Goal: Information Seeking & Learning: Learn about a topic

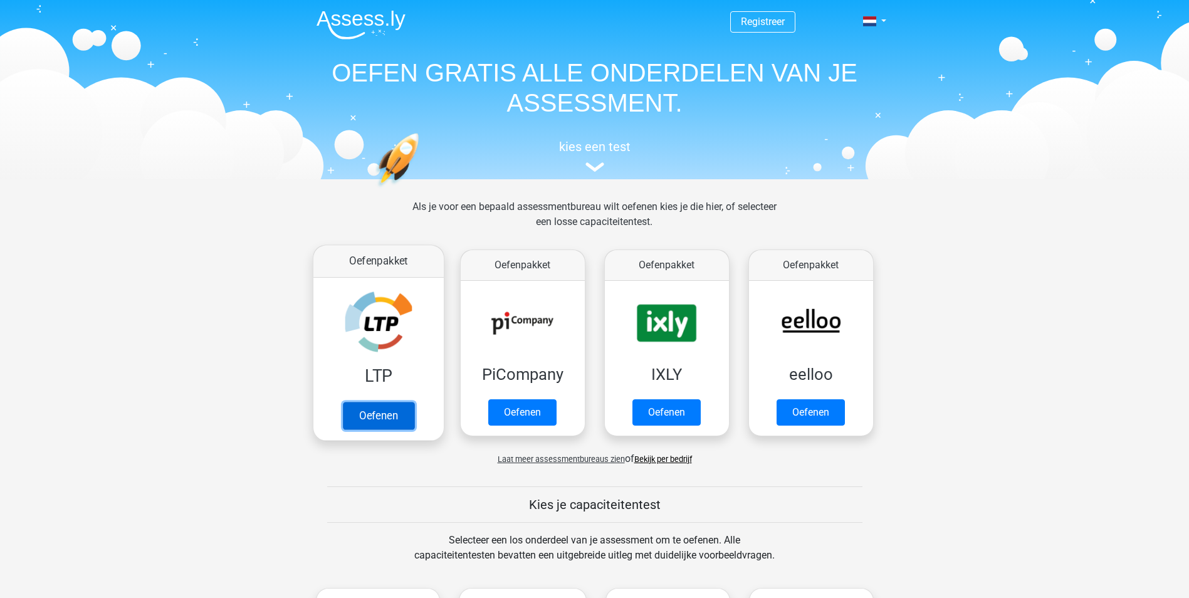
click at [383, 417] on link "Oefenen" at bounding box center [377, 416] width 71 height 28
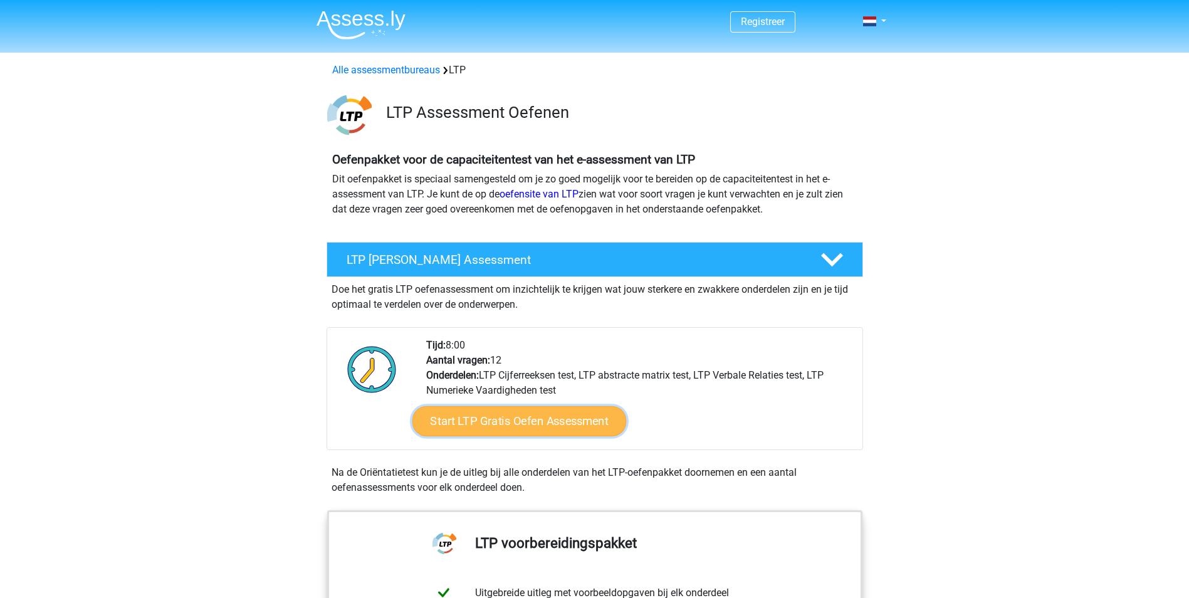
click at [510, 419] on link "Start LTP Gratis Oefen Assessment" at bounding box center [519, 421] width 214 height 30
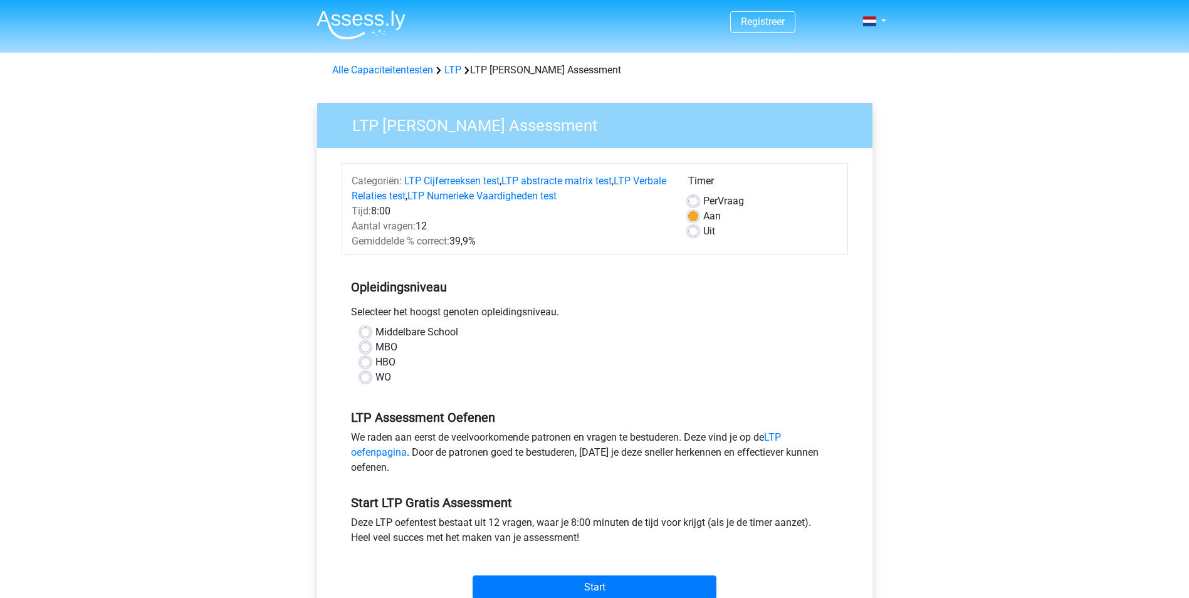
click at [376, 358] on label "HBO" at bounding box center [386, 362] width 20 height 15
click at [366, 358] on input "HBO" at bounding box center [366, 361] width 10 height 13
radio input "true"
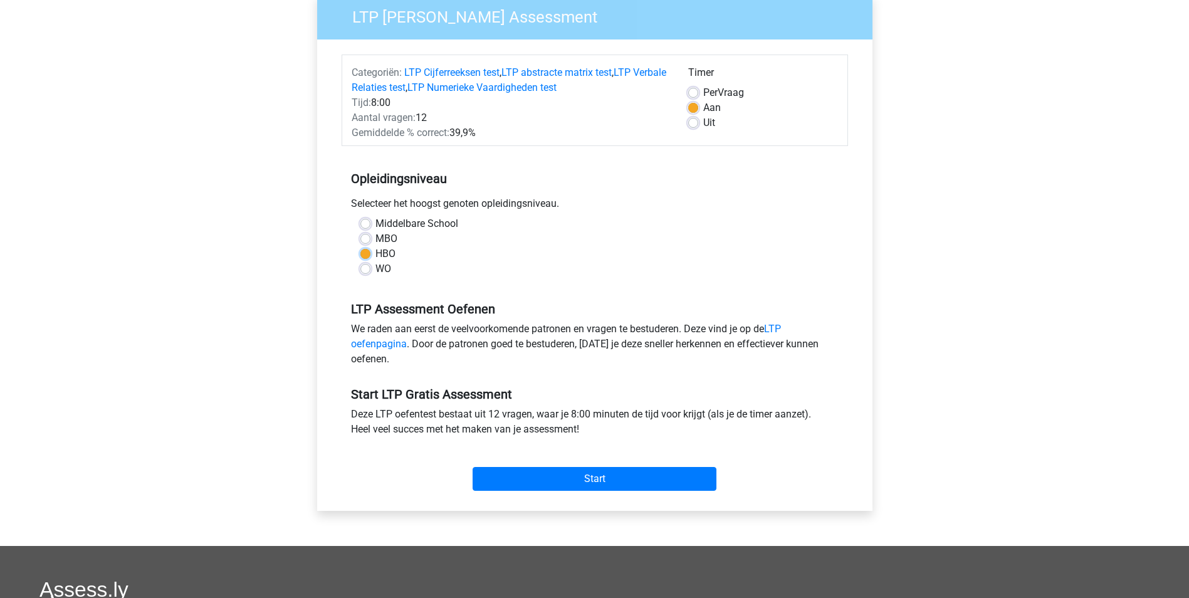
scroll to position [125, 0]
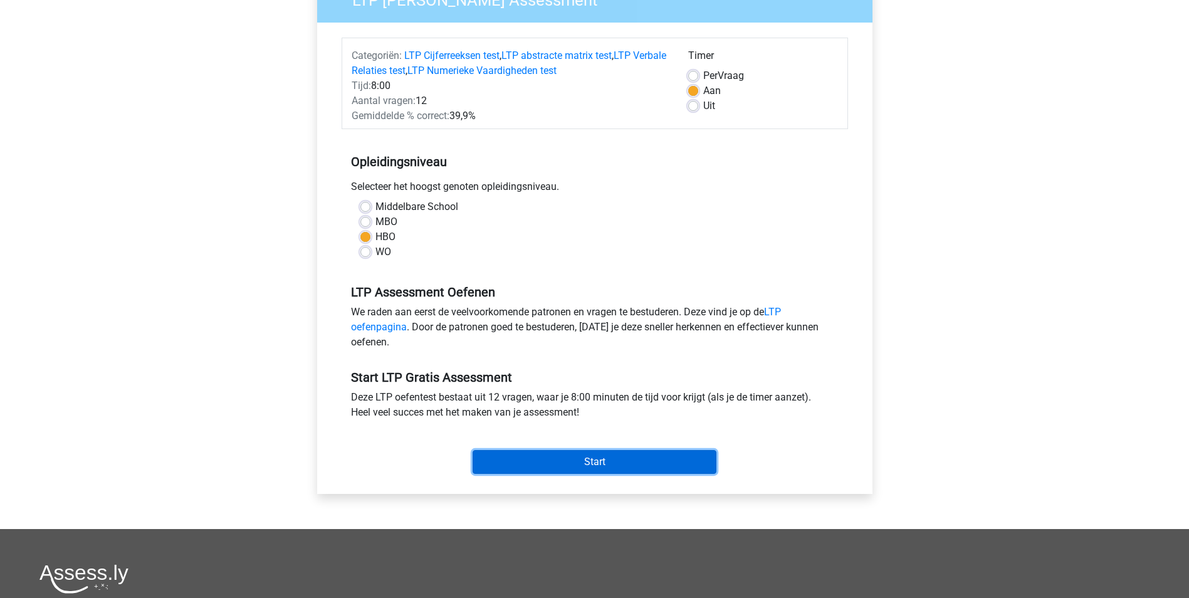
click at [576, 455] on input "Start" at bounding box center [595, 462] width 244 height 24
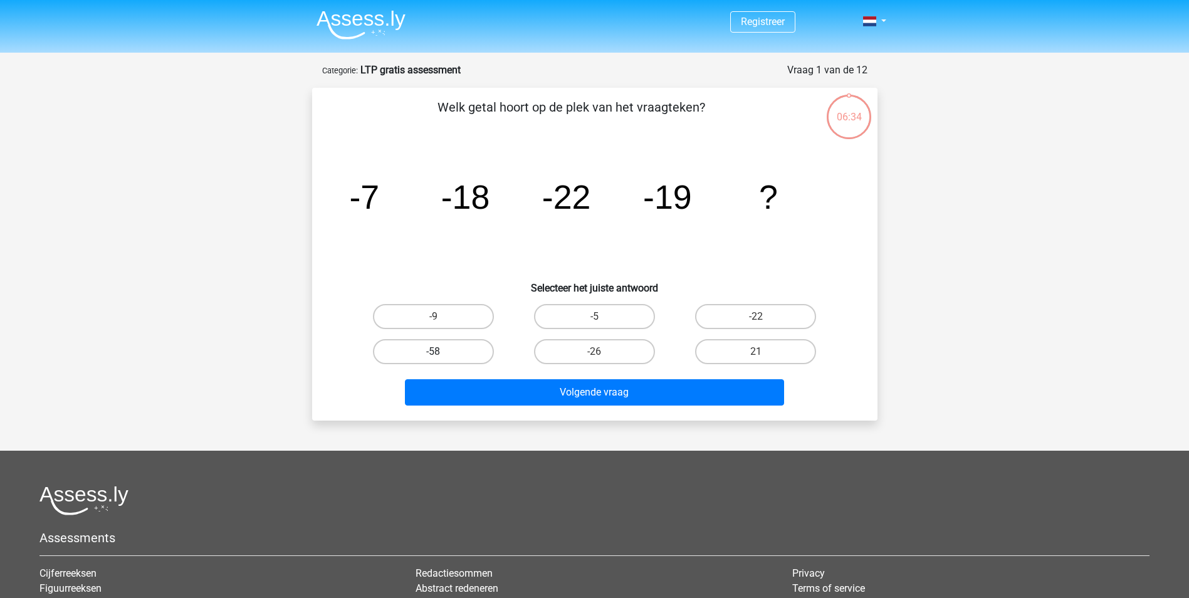
click at [423, 350] on label "-58" at bounding box center [433, 351] width 121 height 25
click at [433, 352] on input "-58" at bounding box center [437, 356] width 8 height 8
radio input "true"
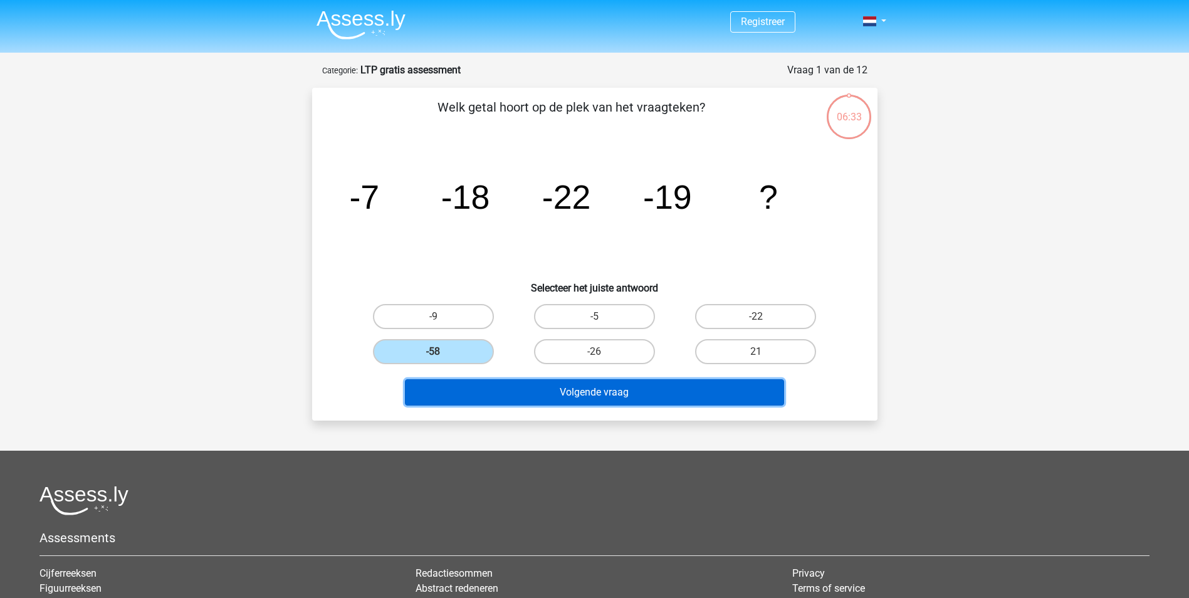
click at [626, 392] on button "Volgende vraag" at bounding box center [594, 392] width 379 height 26
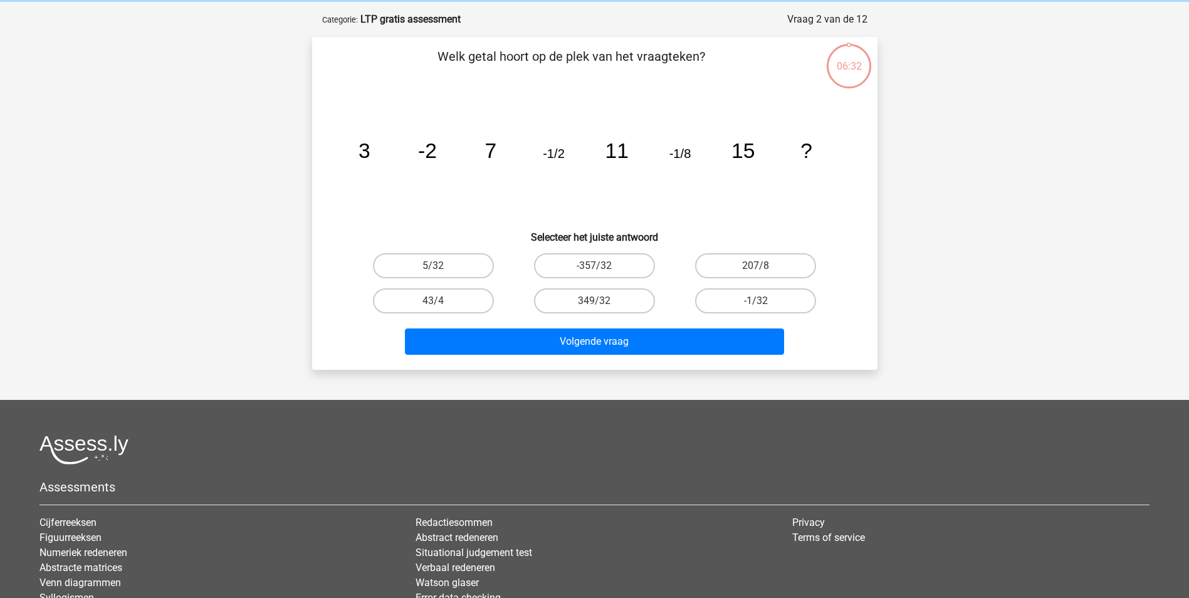
scroll to position [63, 0]
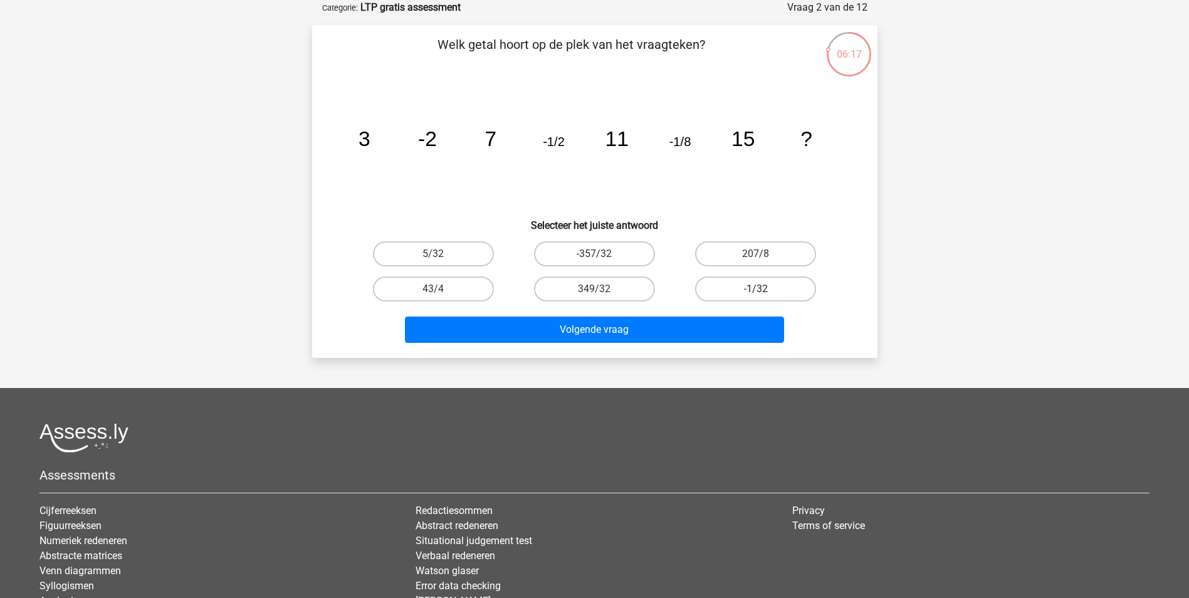
click at [753, 290] on label "-1/32" at bounding box center [755, 289] width 121 height 25
click at [756, 290] on input "-1/32" at bounding box center [760, 293] width 8 height 8
radio input "true"
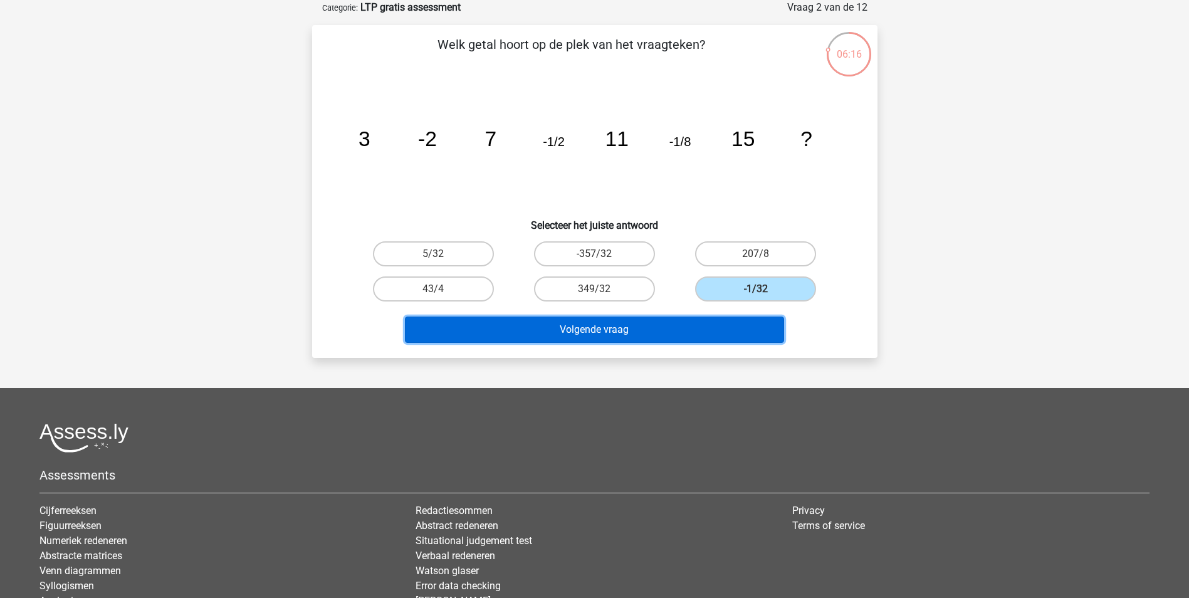
click at [612, 318] on button "Volgende vraag" at bounding box center [594, 330] width 379 height 26
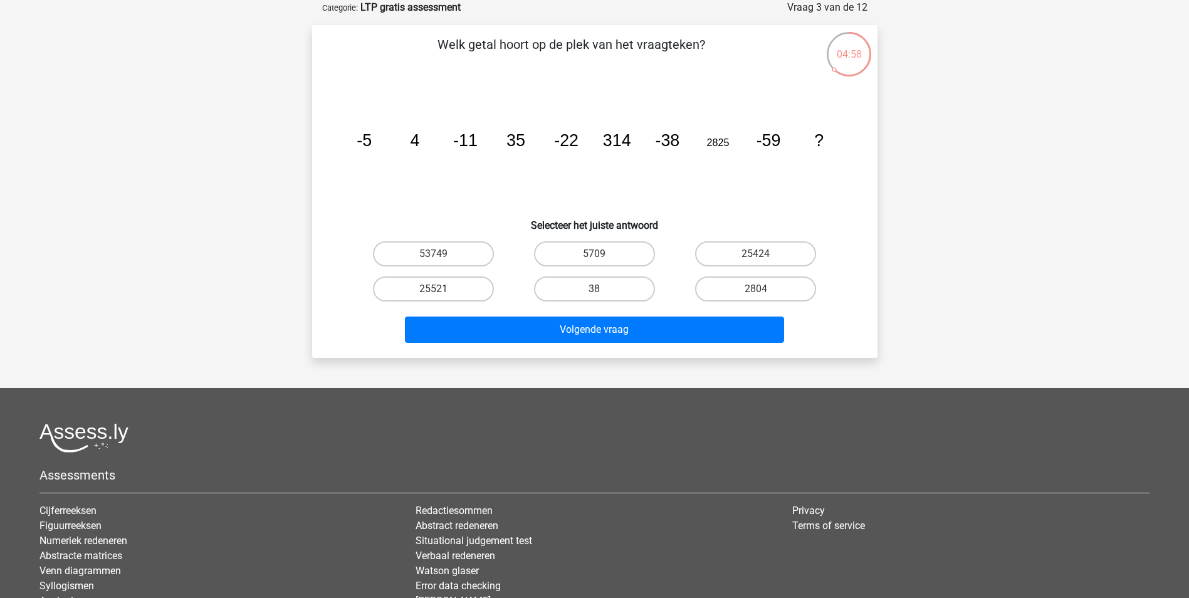
click at [433, 293] on input "25521" at bounding box center [437, 293] width 8 height 8
radio input "true"
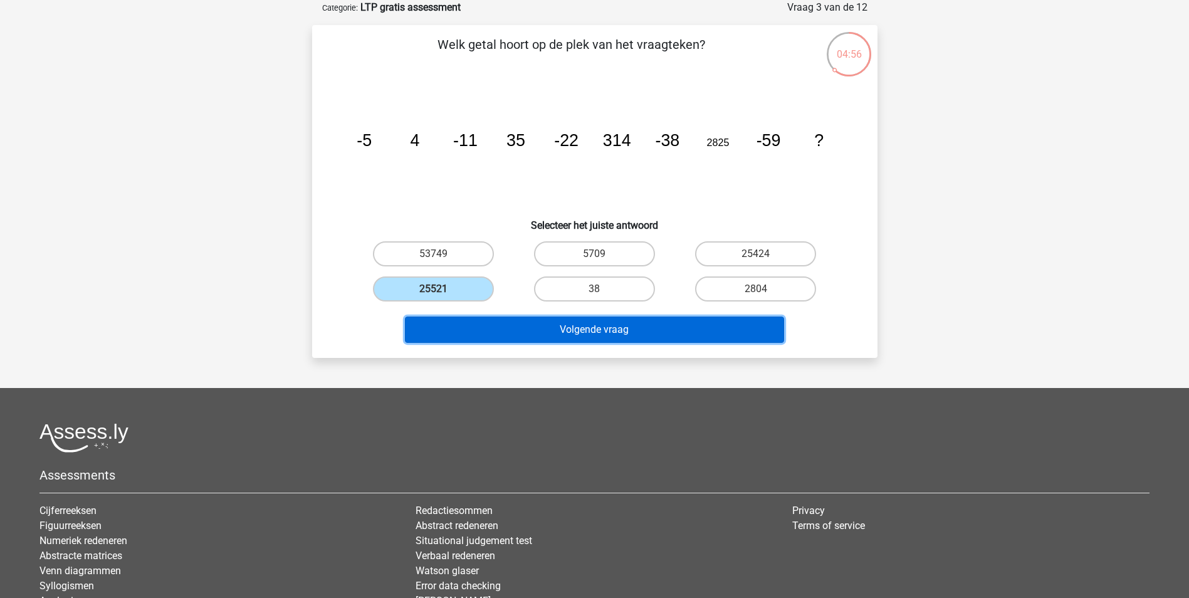
click at [638, 332] on button "Volgende vraag" at bounding box center [594, 330] width 379 height 26
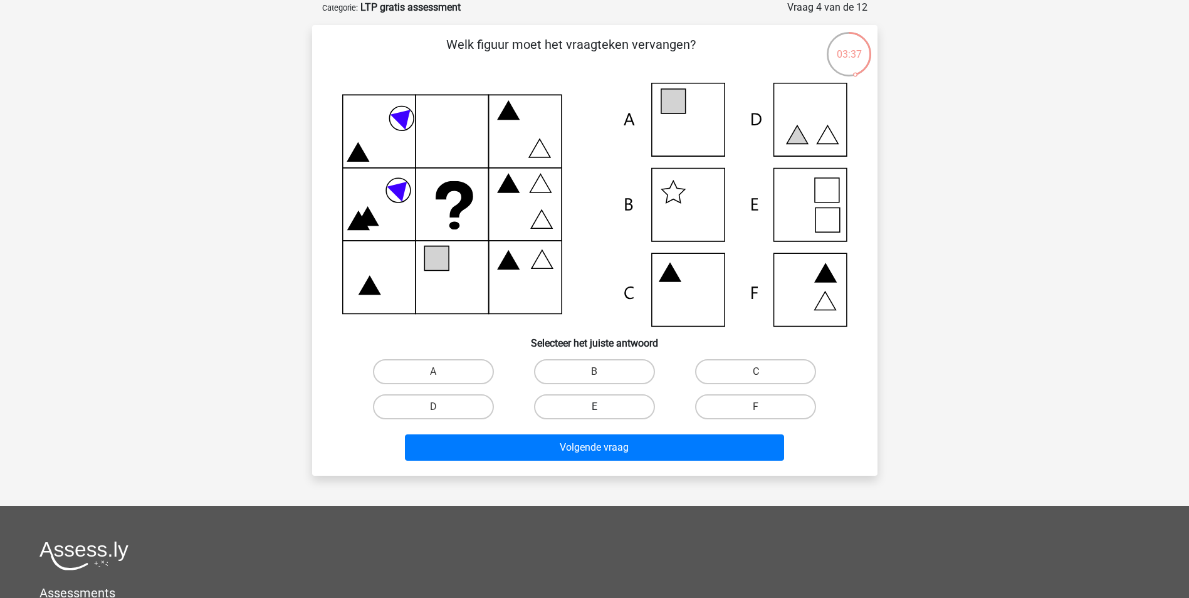
click at [608, 409] on label "E" at bounding box center [594, 406] width 121 height 25
click at [603, 409] on input "E" at bounding box center [598, 411] width 8 height 8
radio input "true"
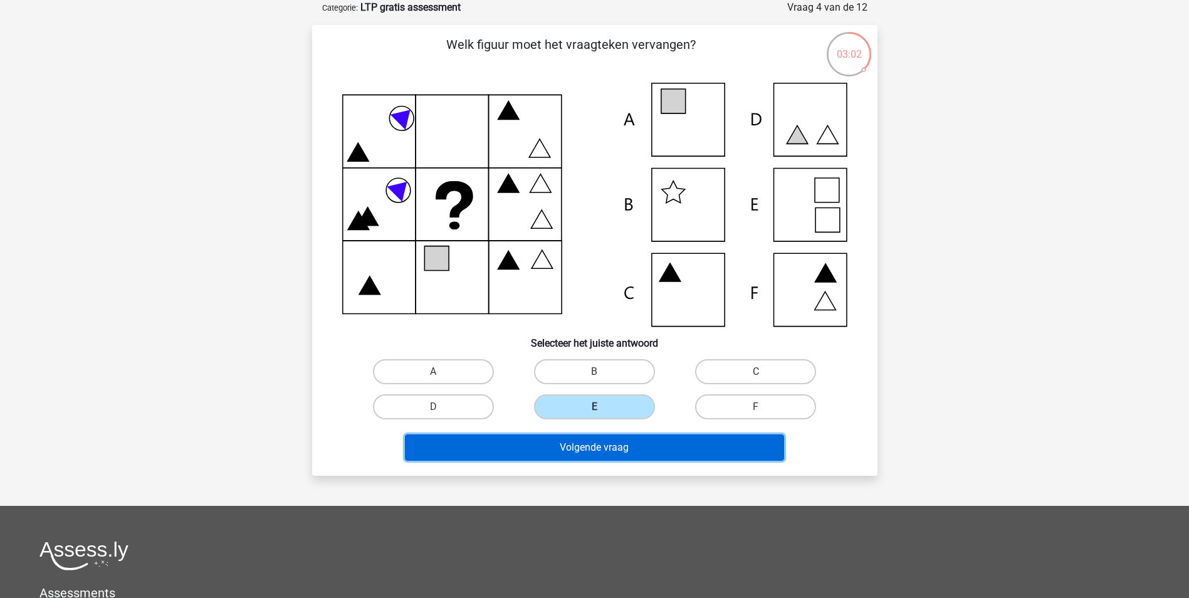
click at [569, 447] on button "Volgende vraag" at bounding box center [594, 448] width 379 height 26
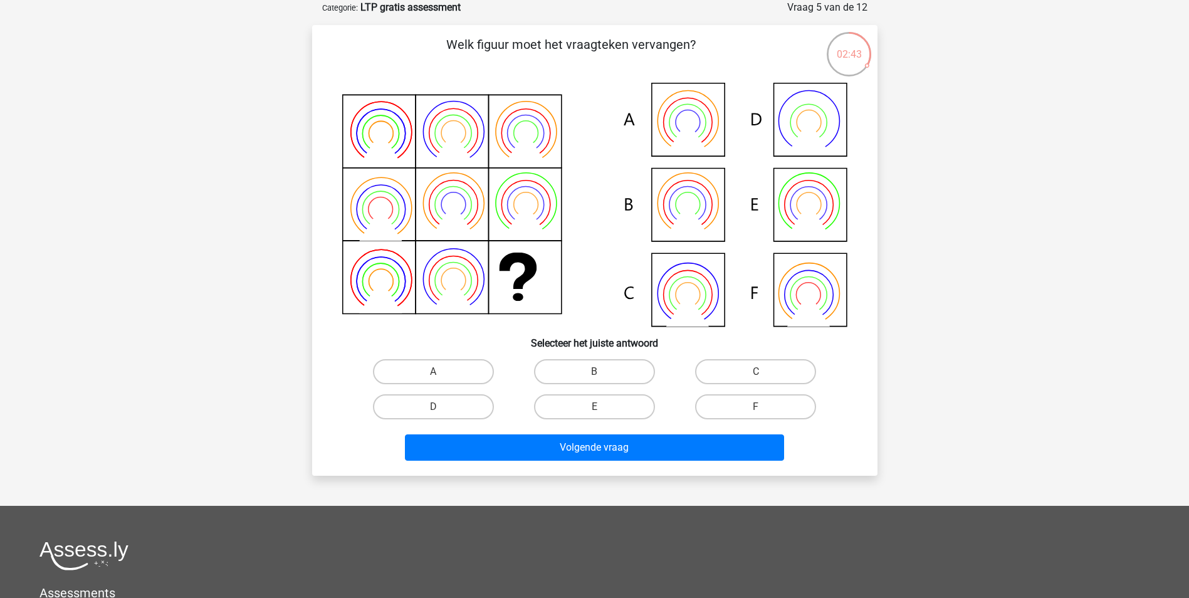
click at [695, 120] on icon at bounding box center [594, 205] width 505 height 244
click at [440, 361] on label "A" at bounding box center [433, 371] width 121 height 25
click at [440, 372] on input "A" at bounding box center [437, 376] width 8 height 8
radio input "true"
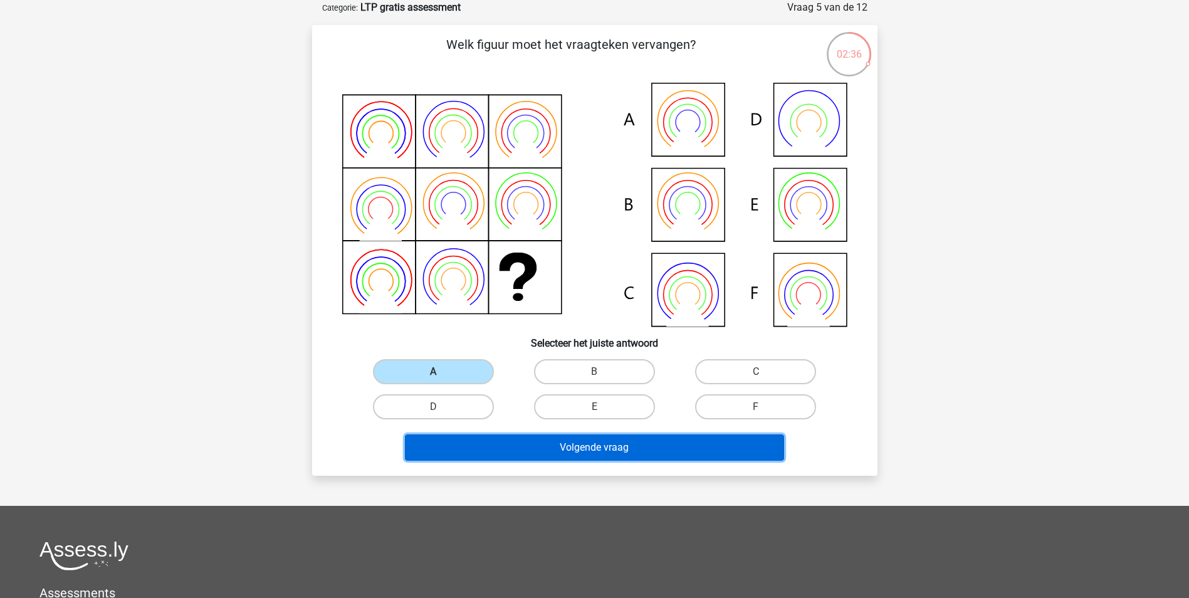
click at [561, 456] on button "Volgende vraag" at bounding box center [594, 448] width 379 height 26
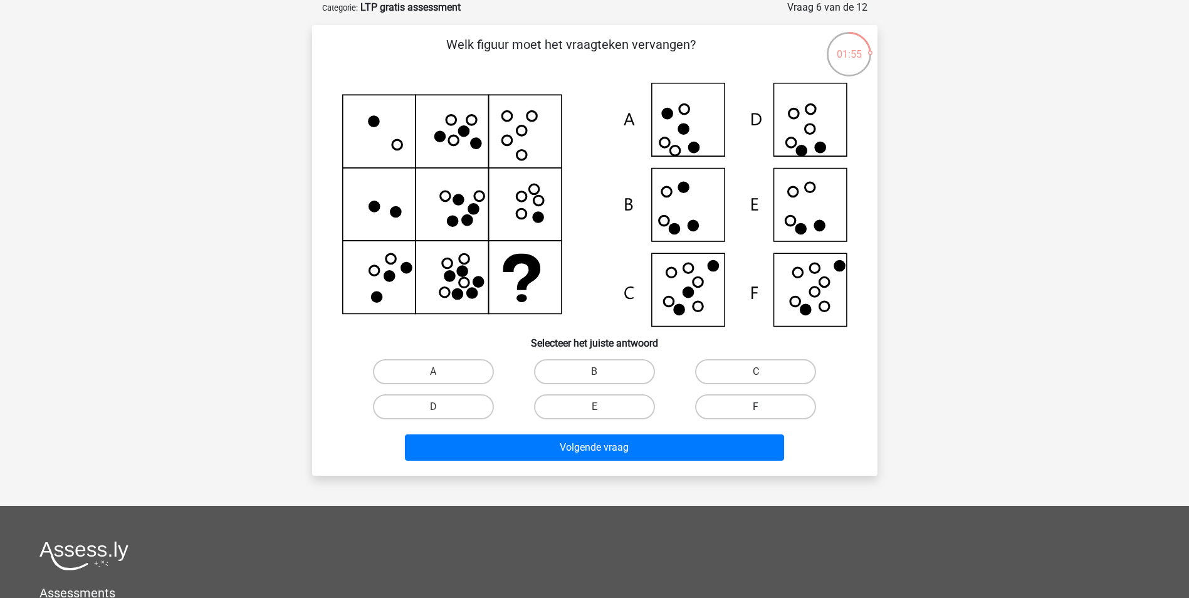
click at [760, 406] on label "F" at bounding box center [755, 406] width 121 height 25
click at [760, 407] on input "F" at bounding box center [760, 411] width 8 height 8
radio input "true"
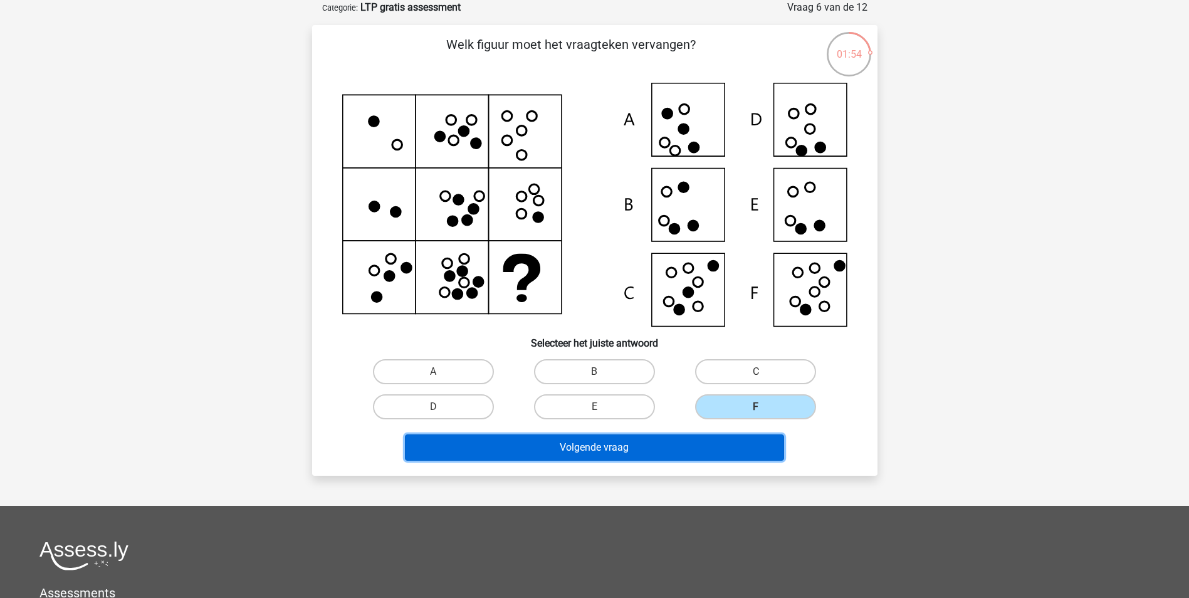
click at [619, 444] on button "Volgende vraag" at bounding box center [594, 448] width 379 height 26
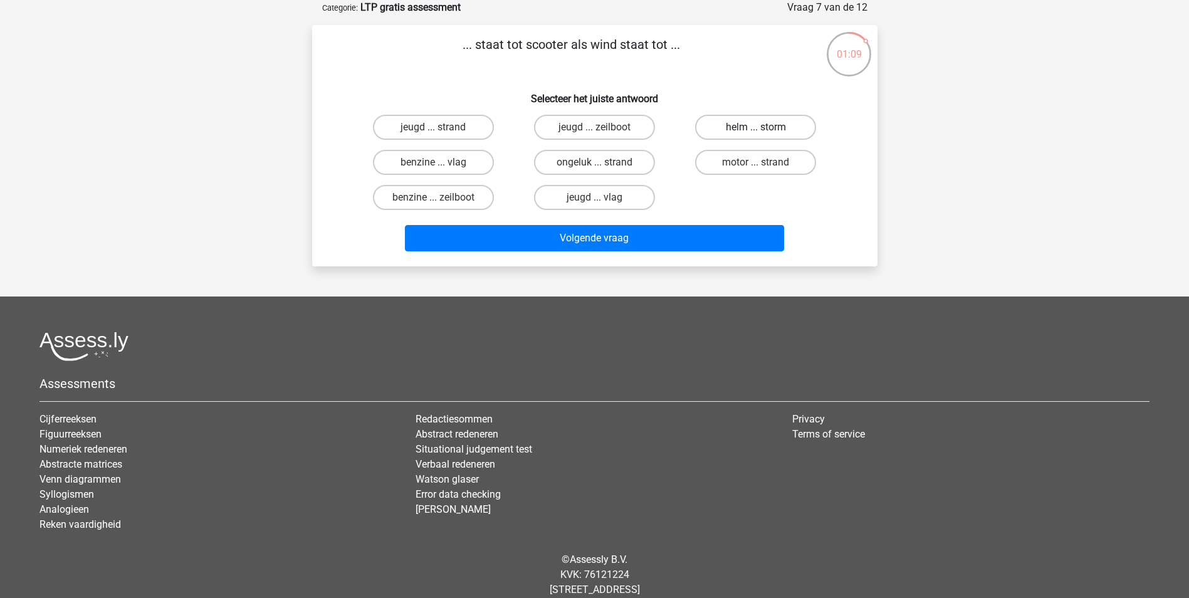
click at [742, 127] on label "helm ... storm" at bounding box center [755, 127] width 121 height 25
click at [756, 127] on input "helm ... storm" at bounding box center [760, 131] width 8 height 8
radio input "true"
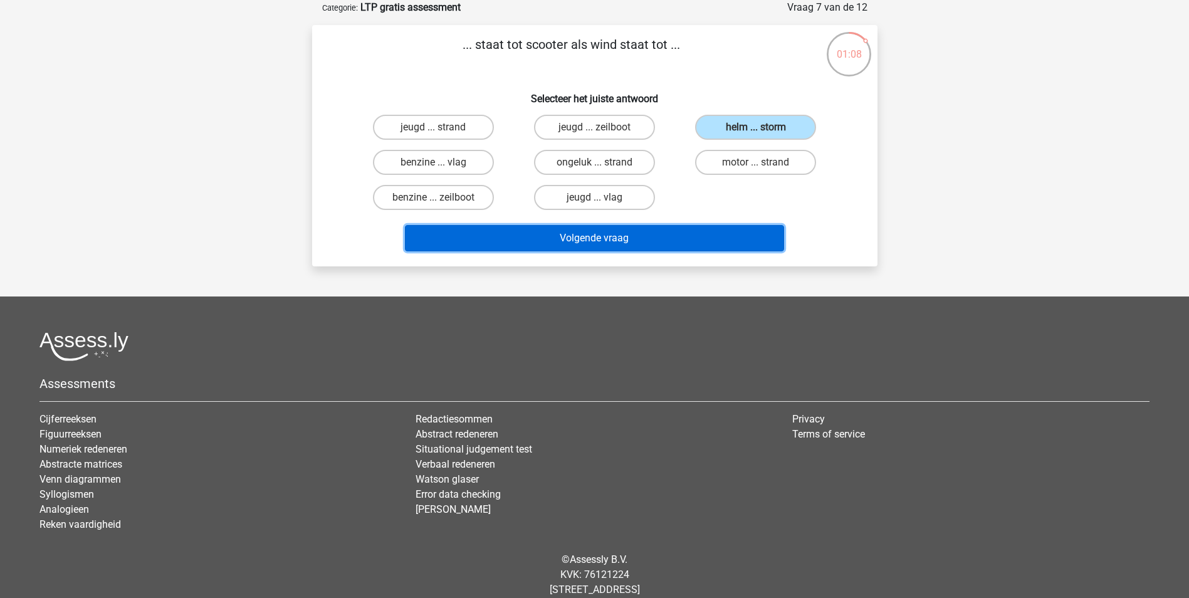
drag, startPoint x: 586, startPoint y: 240, endPoint x: 596, endPoint y: 240, distance: 10.1
click at [587, 239] on button "Volgende vraag" at bounding box center [594, 238] width 379 height 26
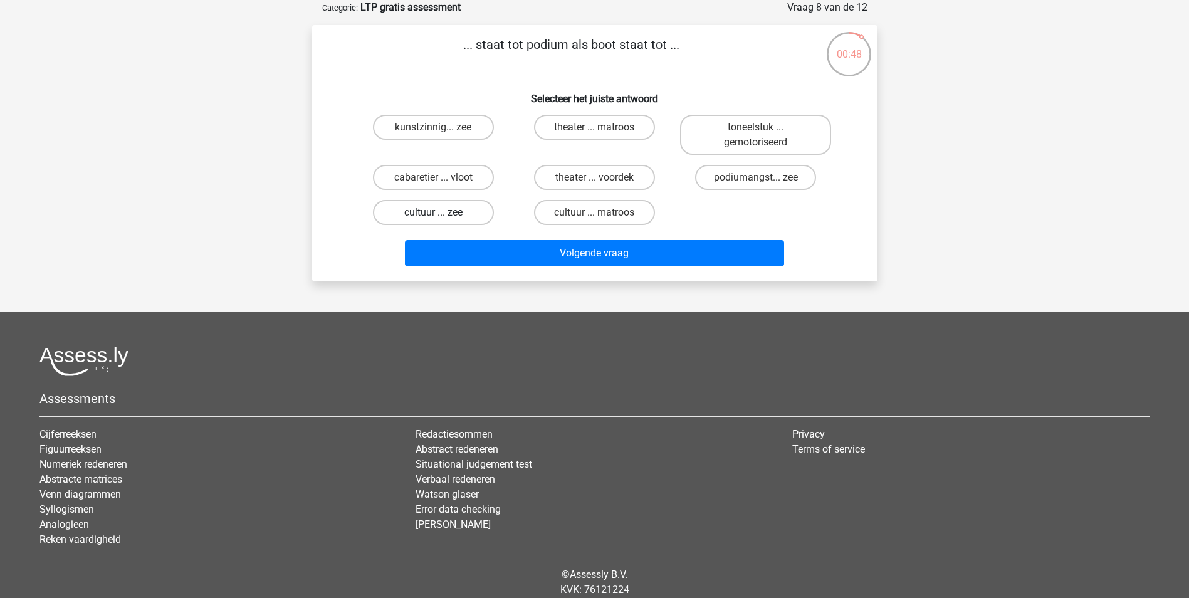
click at [431, 210] on label "cultuur ... zee" at bounding box center [433, 212] width 121 height 25
click at [433, 213] on input "cultuur ... zee" at bounding box center [437, 217] width 8 height 8
radio input "true"
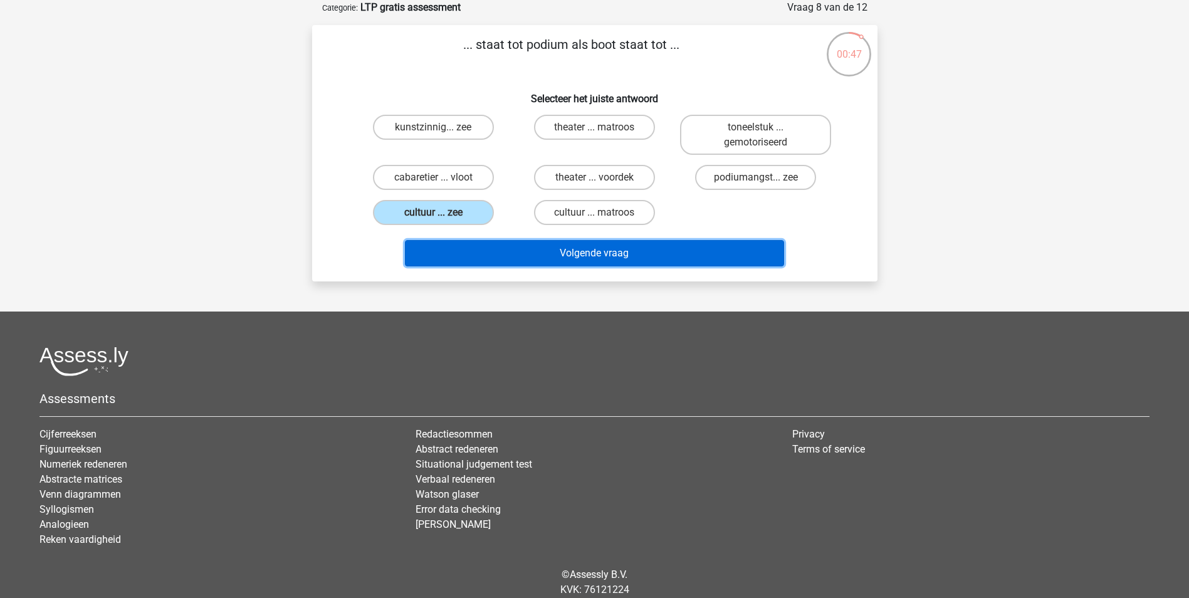
click at [631, 255] on button "Volgende vraag" at bounding box center [594, 253] width 379 height 26
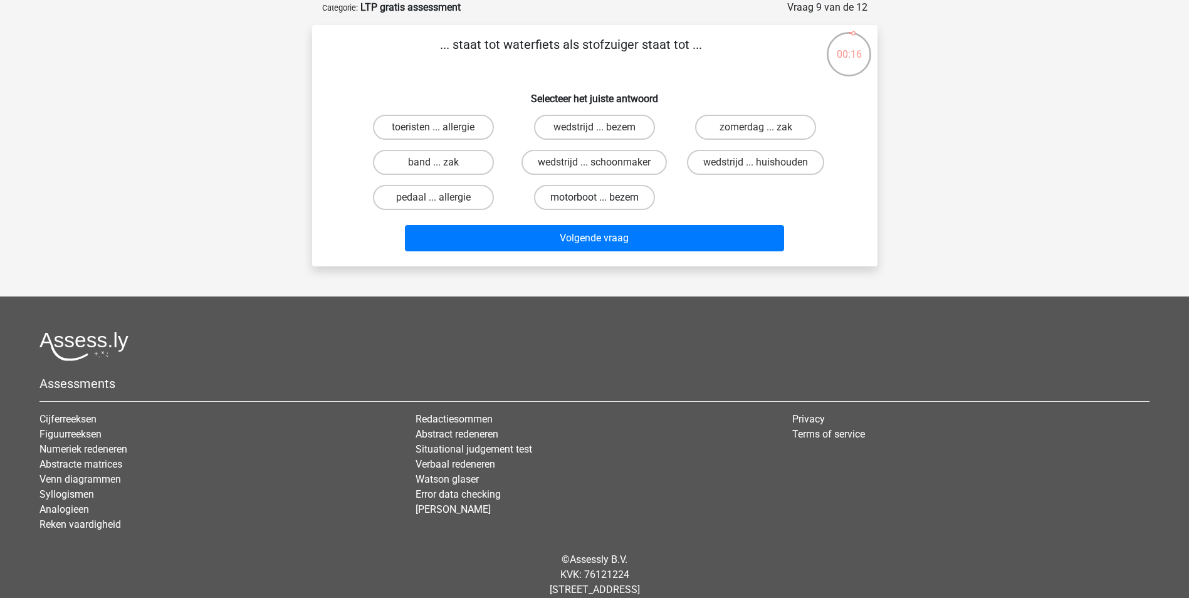
click at [583, 203] on label "motorboot ... bezem" at bounding box center [594, 197] width 121 height 25
click at [594, 203] on input "motorboot ... bezem" at bounding box center [598, 202] width 8 height 8
radio input "true"
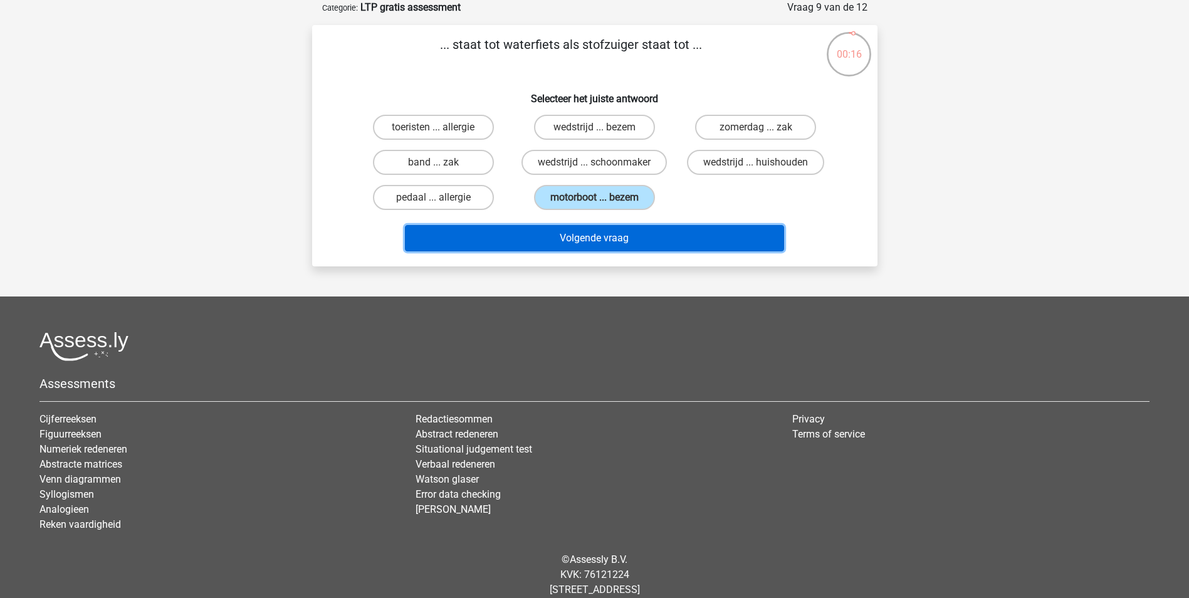
click at [593, 245] on button "Volgende vraag" at bounding box center [594, 238] width 379 height 26
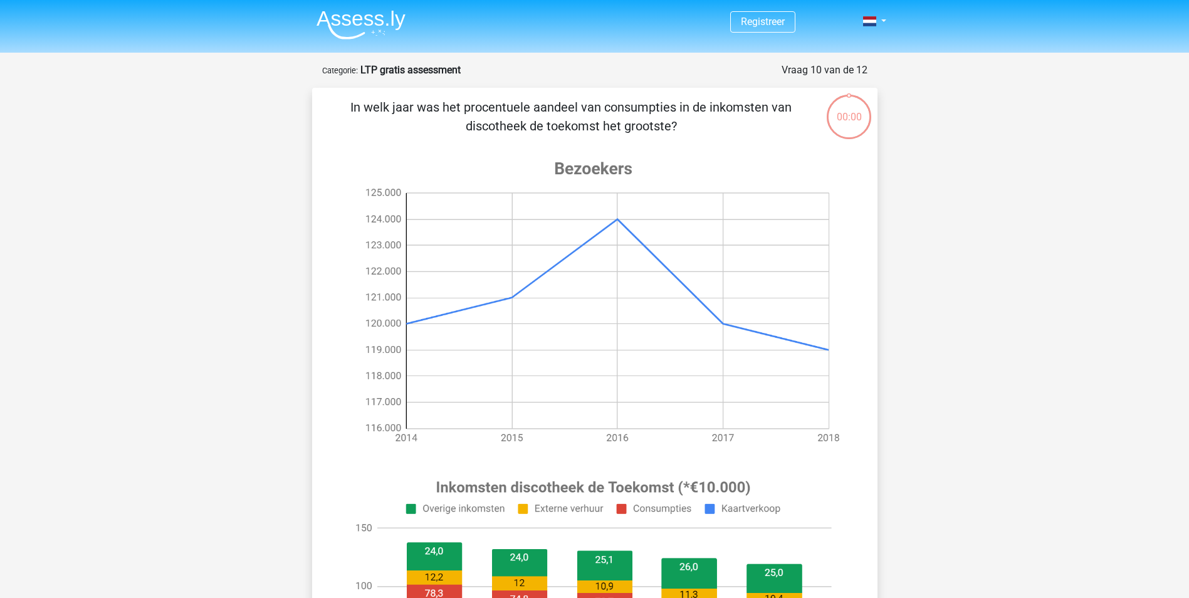
scroll to position [63, 0]
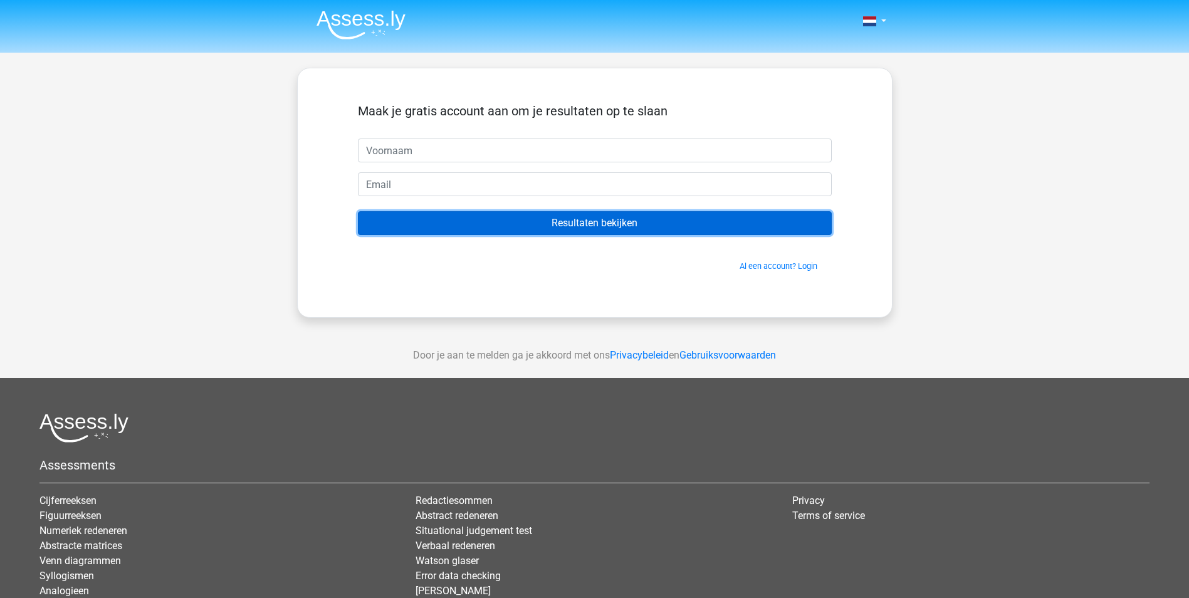
click at [603, 221] on input "Resultaten bekijken" at bounding box center [595, 223] width 474 height 24
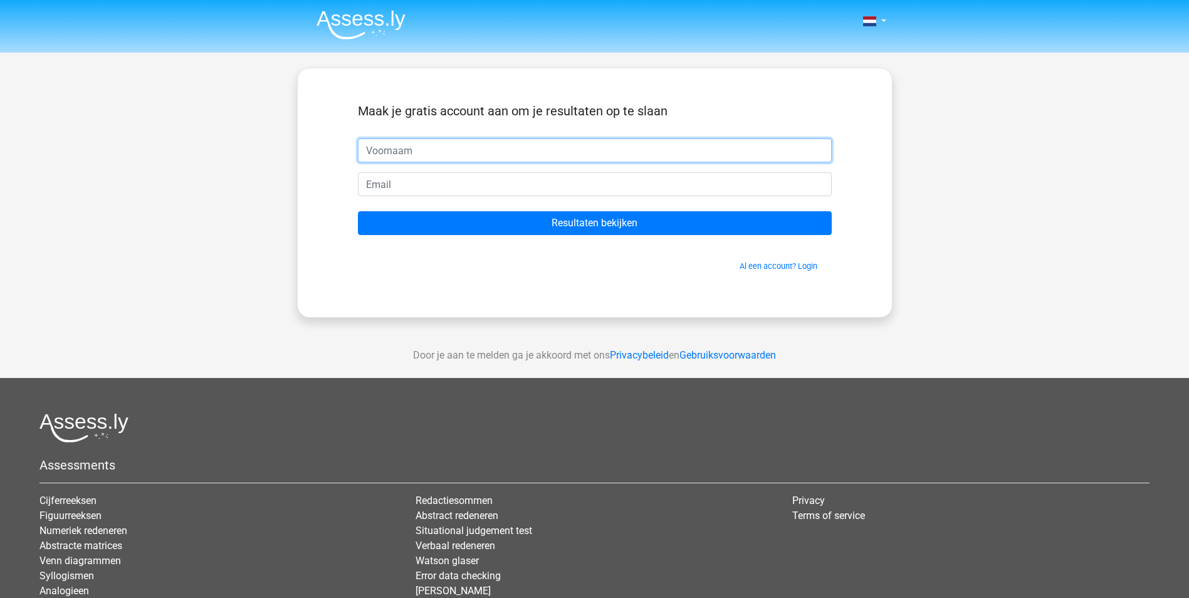
click at [399, 143] on input "text" at bounding box center [595, 151] width 474 height 24
type input "kees"
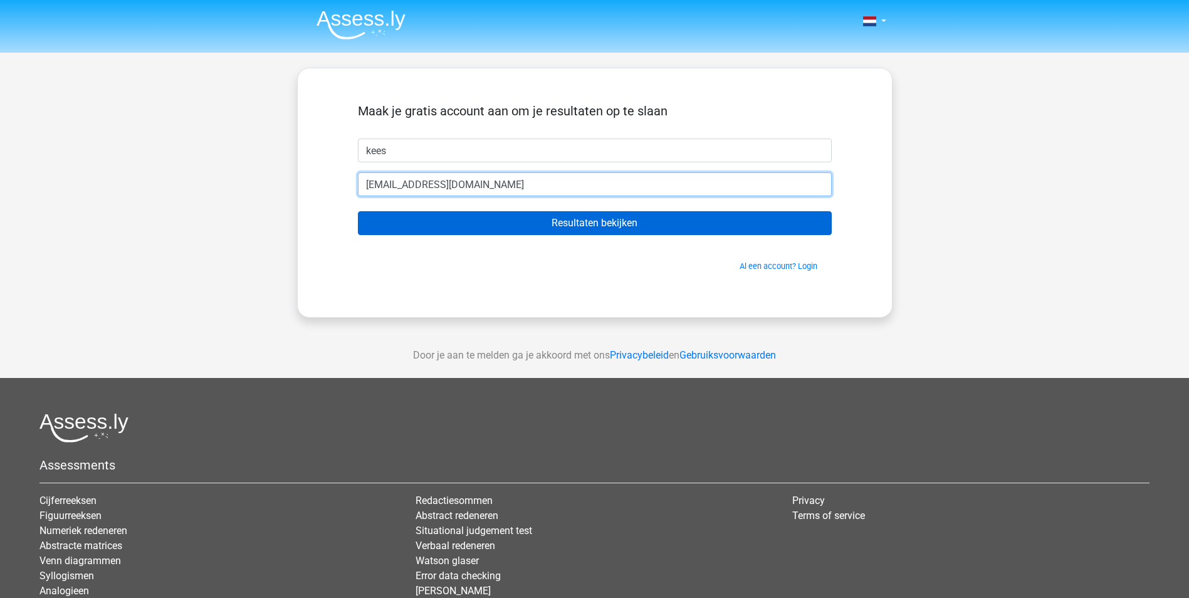
type input "[EMAIL_ADDRESS][DOMAIN_NAME]"
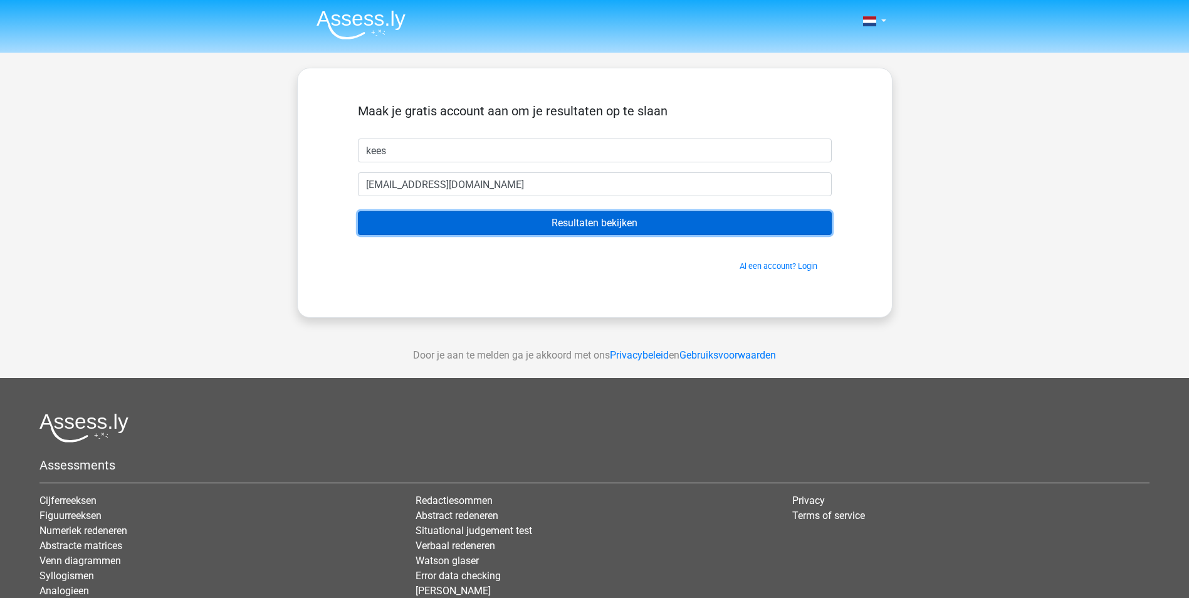
click at [537, 222] on input "Resultaten bekijken" at bounding box center [595, 223] width 474 height 24
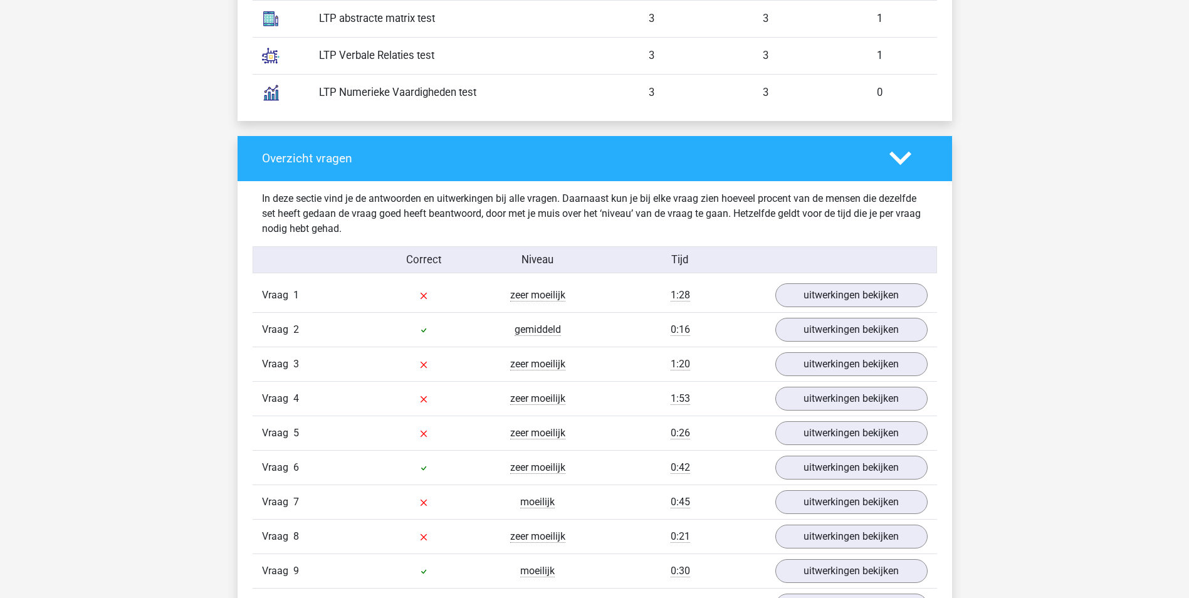
scroll to position [1191, 0]
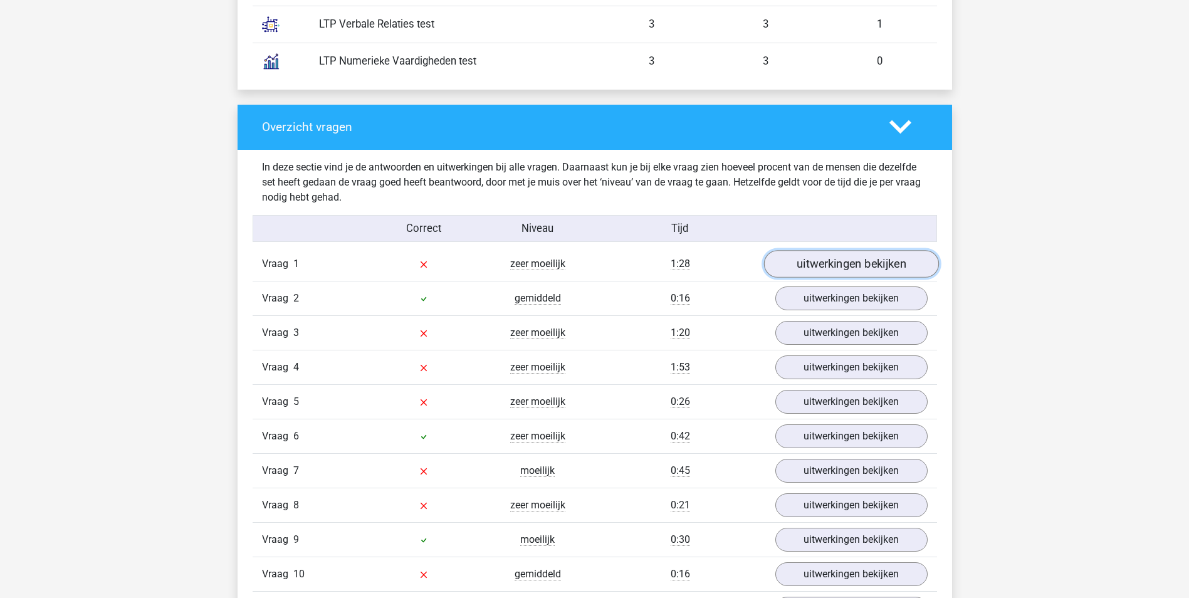
click at [844, 258] on link "uitwerkingen bekijken" at bounding box center [851, 264] width 175 height 28
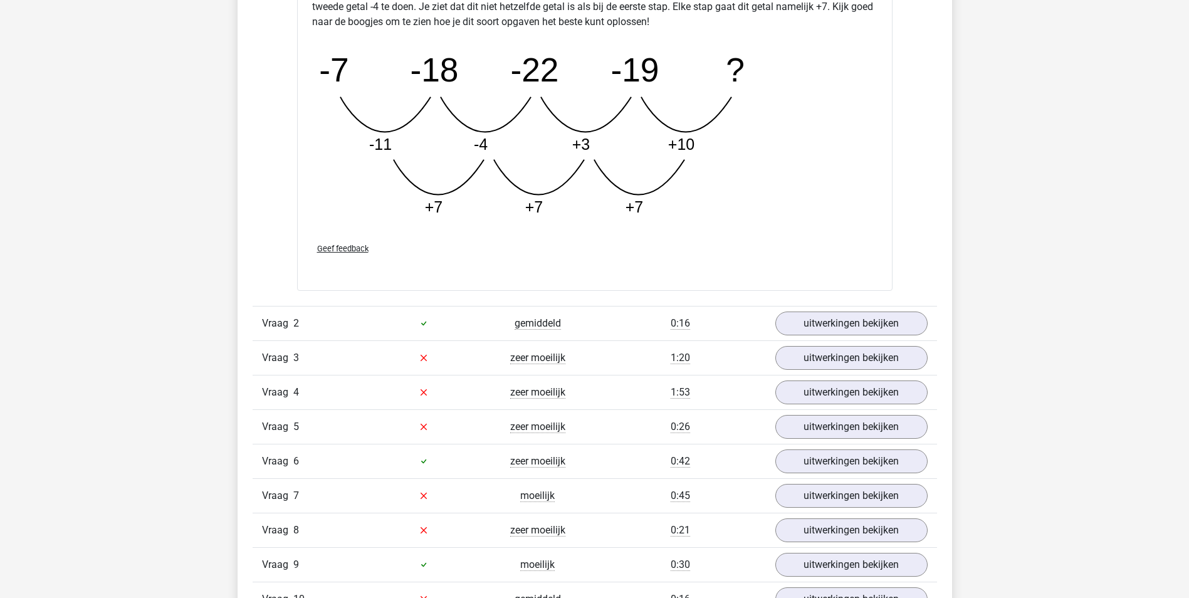
scroll to position [1818, 0]
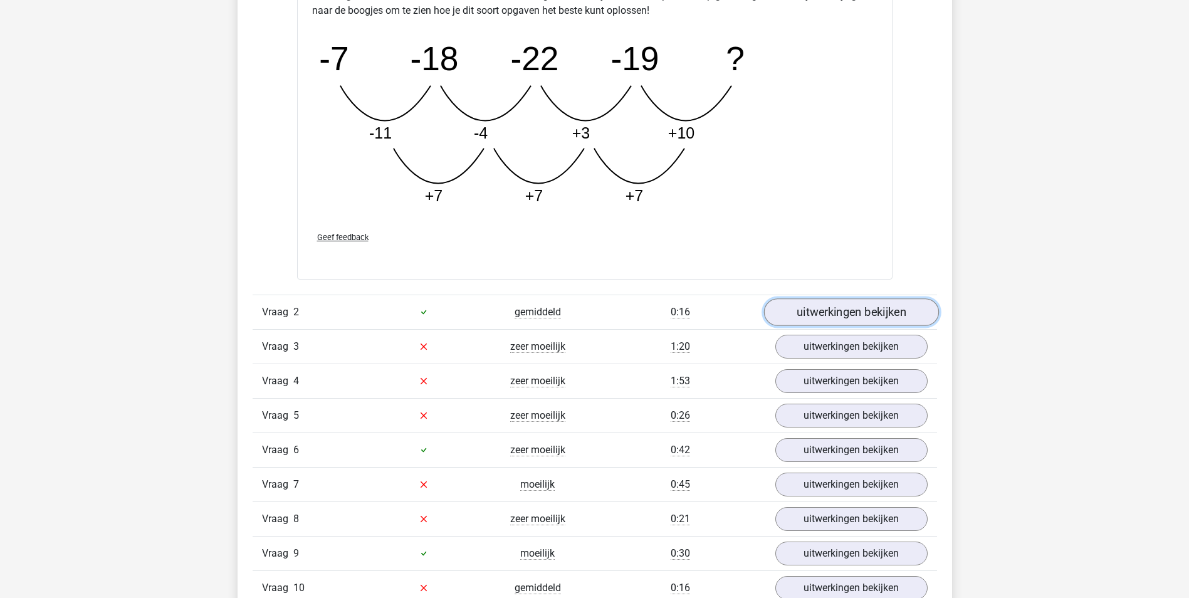
click at [872, 312] on link "uitwerkingen bekijken" at bounding box center [851, 312] width 175 height 28
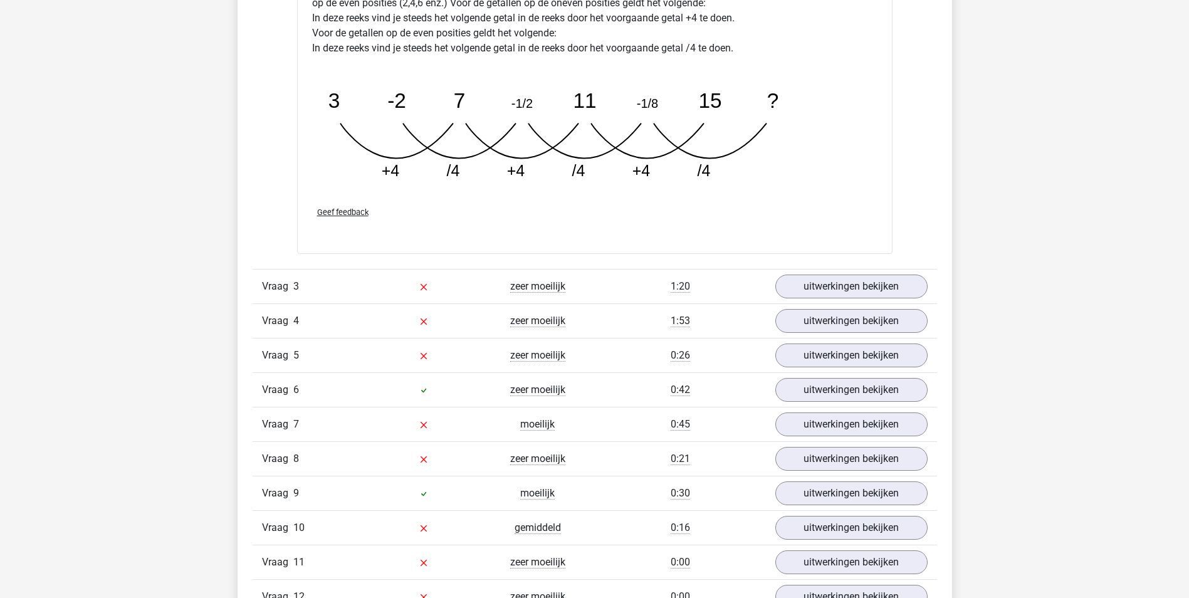
scroll to position [2508, 0]
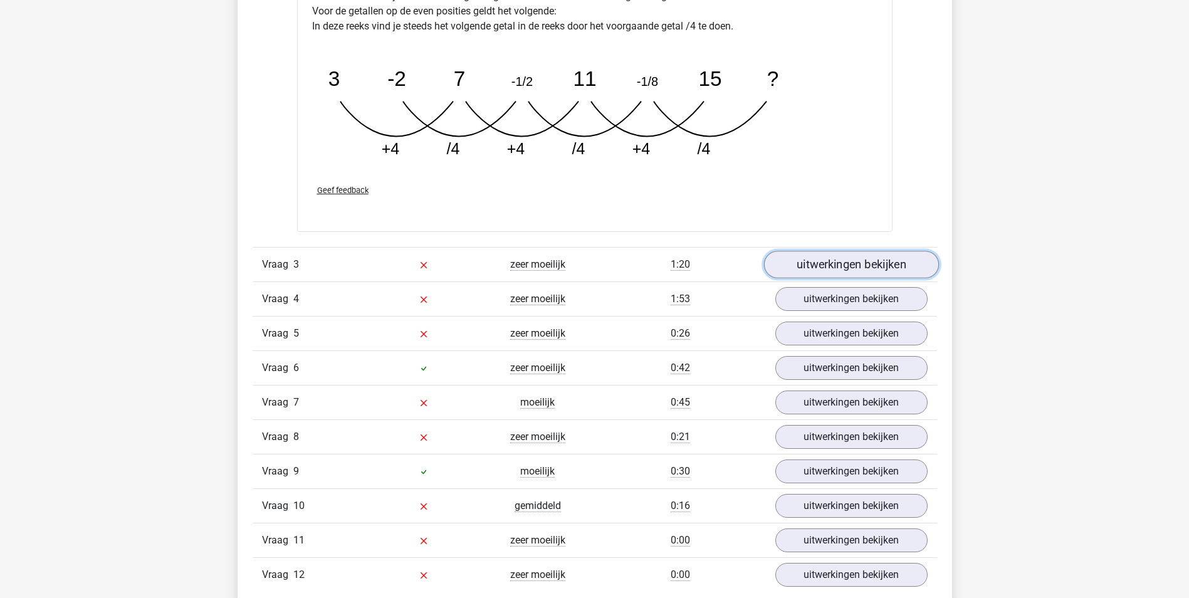
click at [853, 261] on link "uitwerkingen bekijken" at bounding box center [851, 265] width 175 height 28
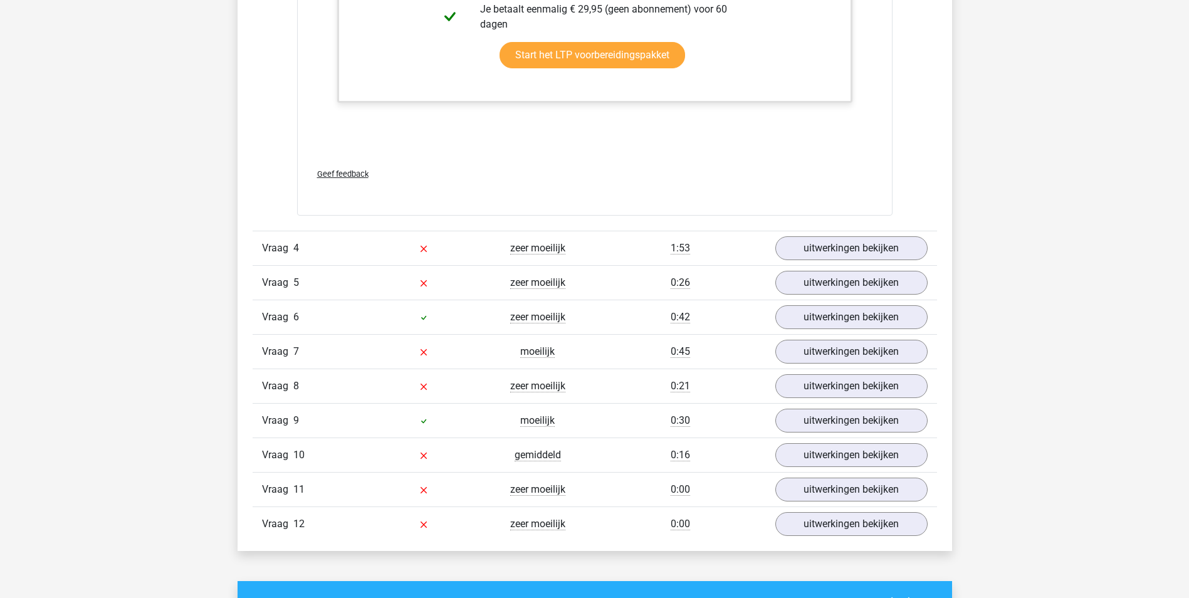
scroll to position [3386, 0]
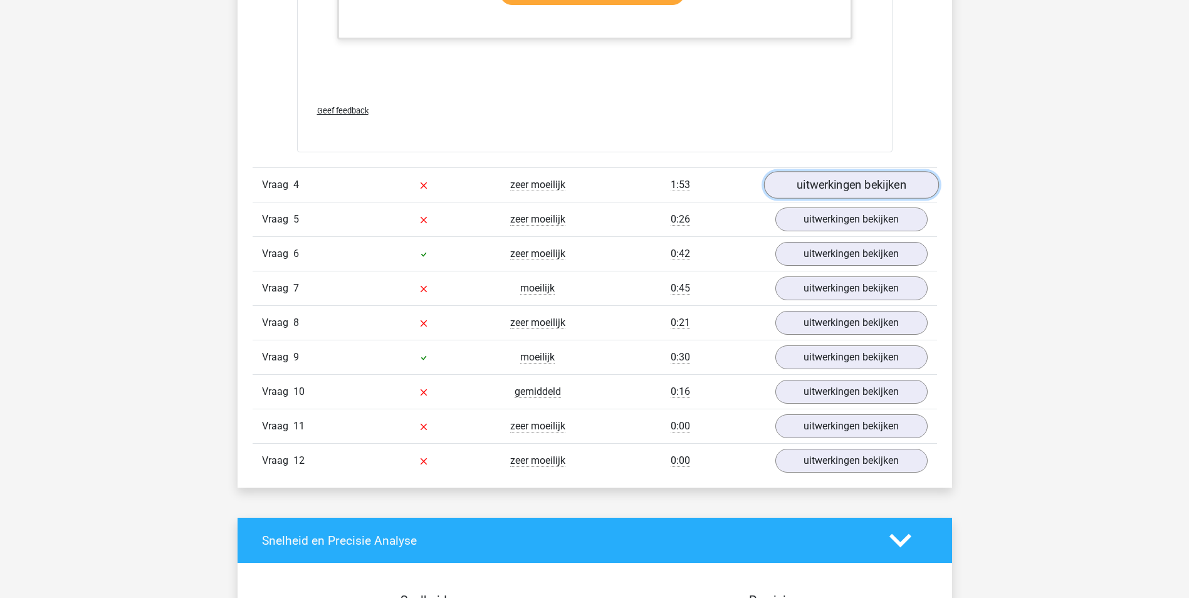
click at [843, 177] on link "uitwerkingen bekijken" at bounding box center [851, 185] width 175 height 28
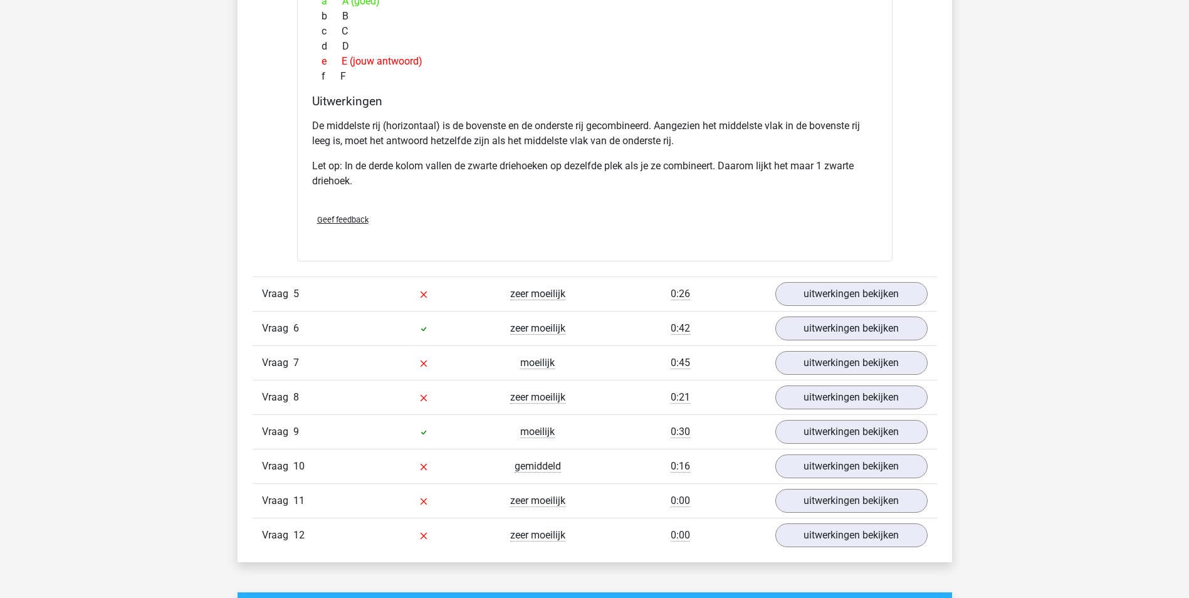
scroll to position [3950, 0]
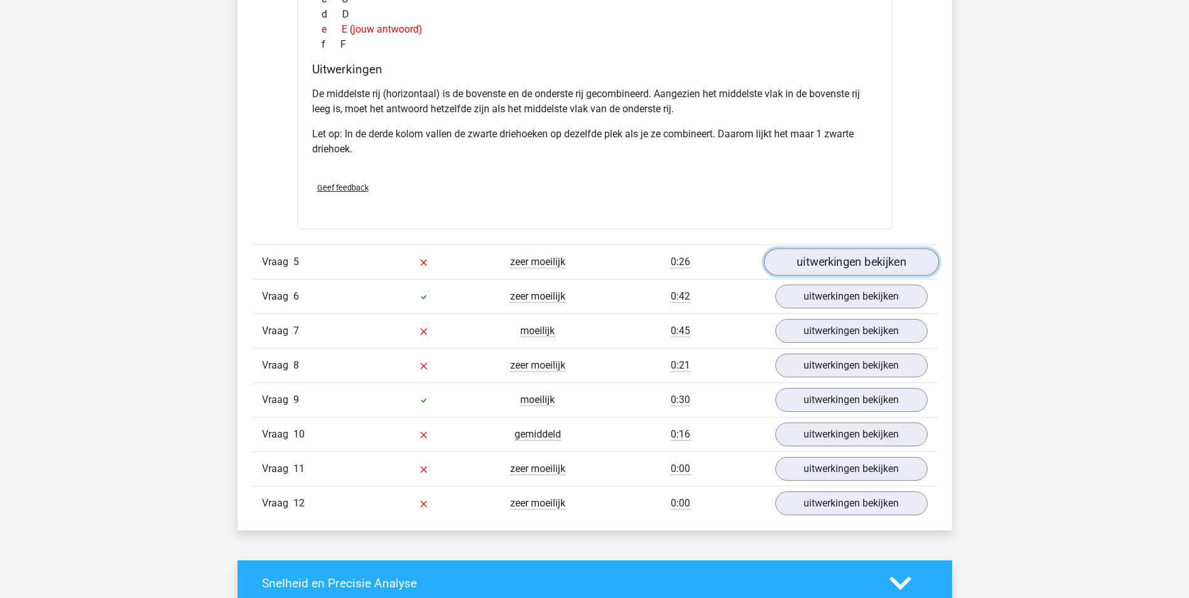
click at [848, 261] on link "uitwerkingen bekijken" at bounding box center [851, 263] width 175 height 28
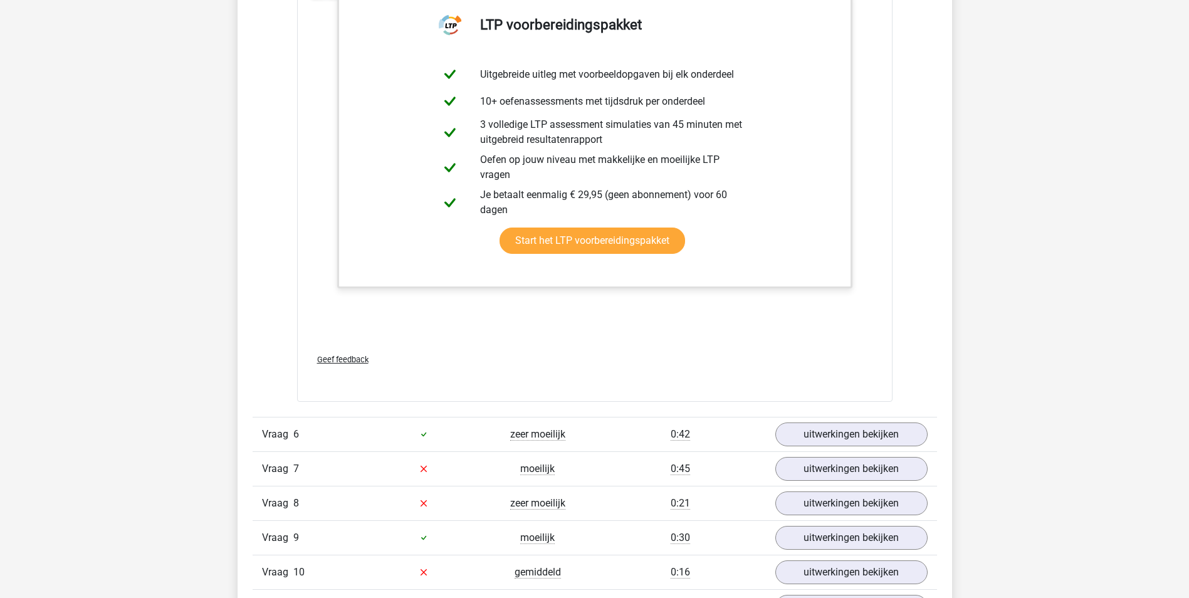
scroll to position [4828, 0]
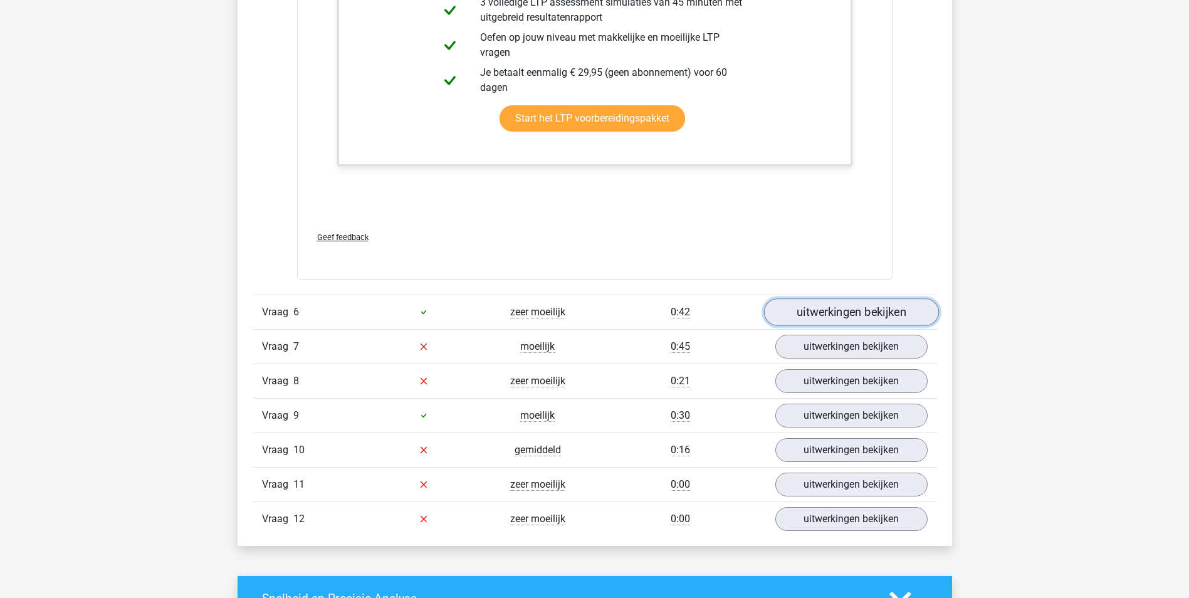
click at [826, 315] on link "uitwerkingen bekijken" at bounding box center [851, 312] width 175 height 28
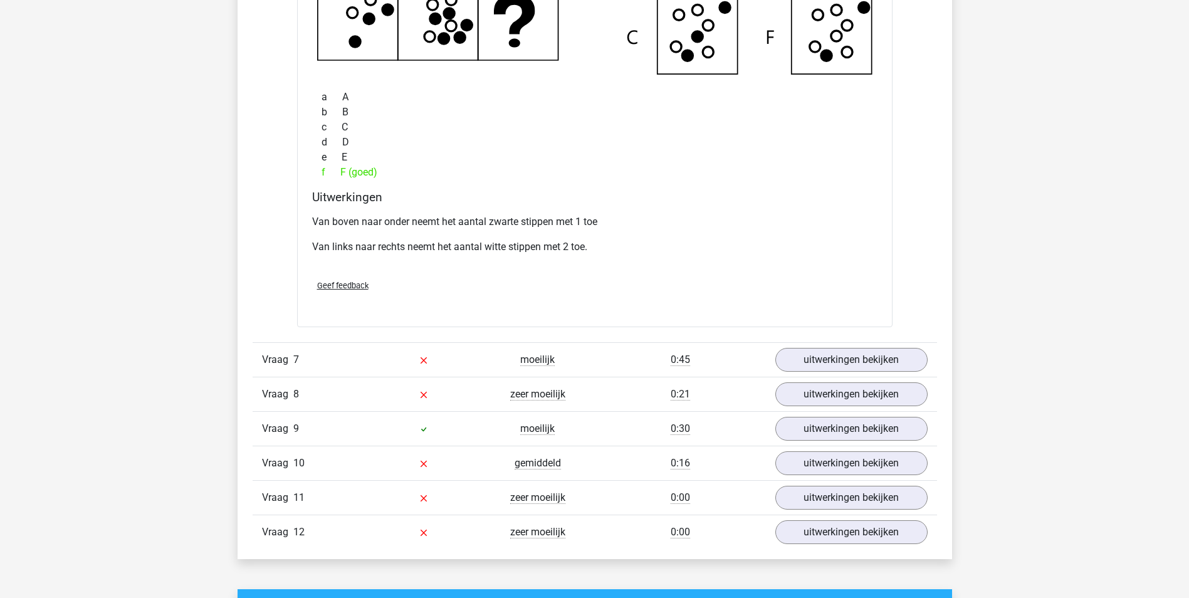
scroll to position [5392, 0]
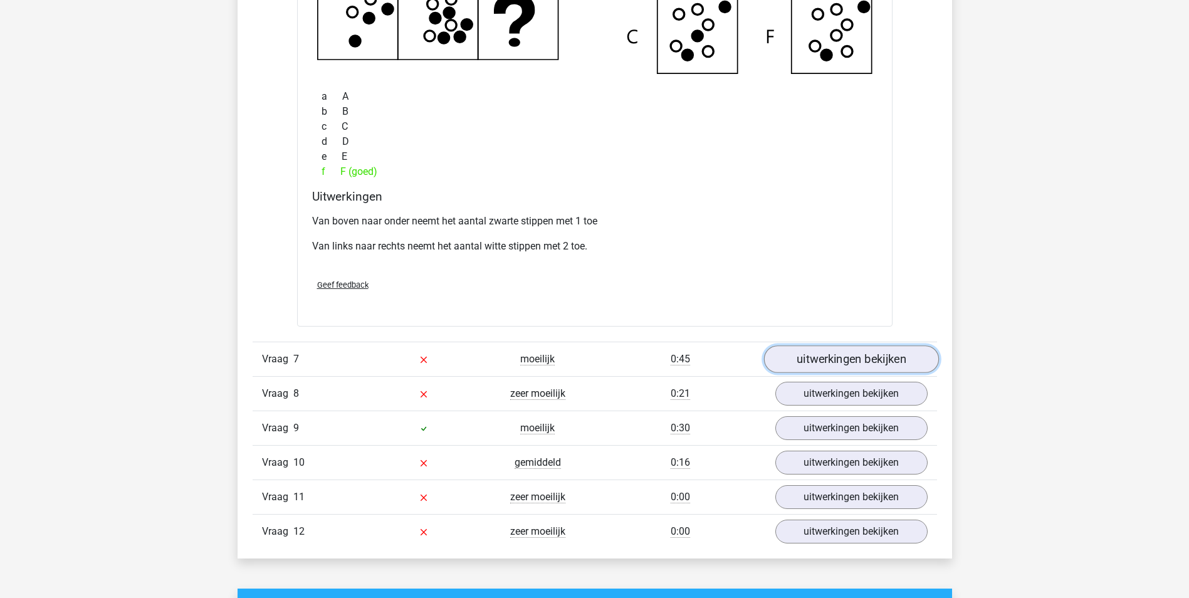
click at [843, 362] on link "uitwerkingen bekijken" at bounding box center [851, 359] width 175 height 28
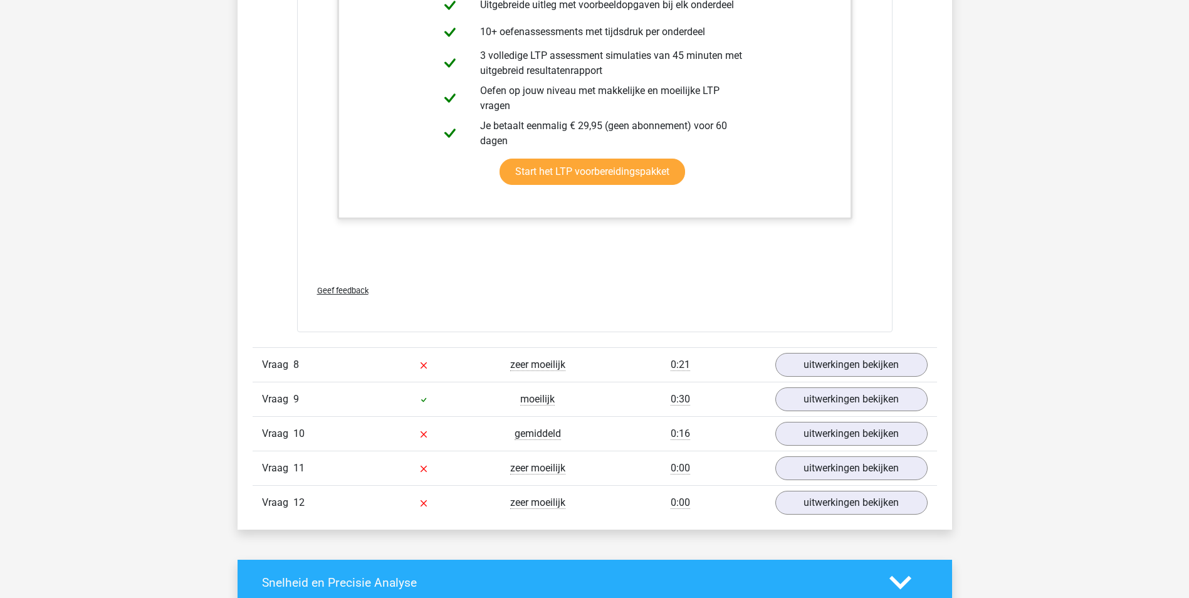
scroll to position [6207, 0]
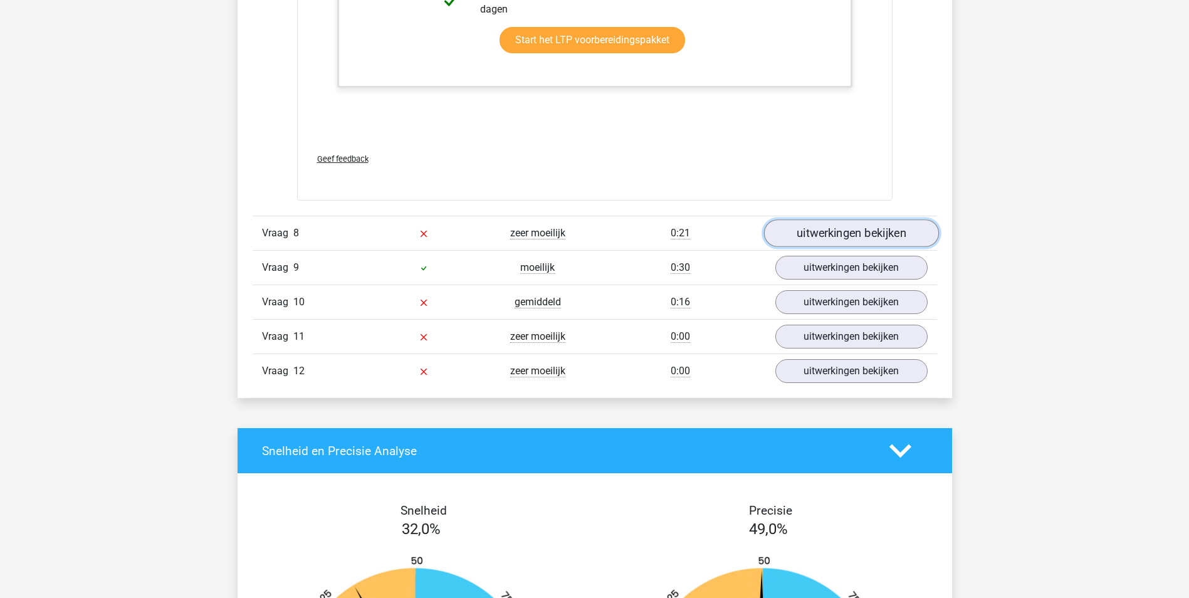
click at [828, 238] on link "uitwerkingen bekijken" at bounding box center [851, 233] width 175 height 28
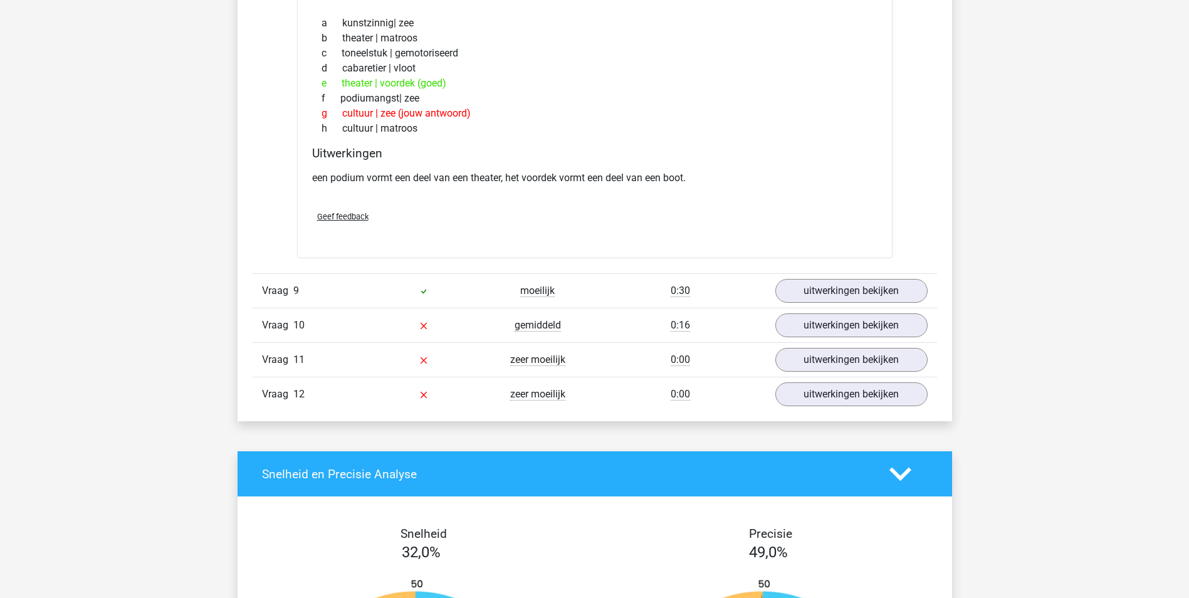
scroll to position [6521, 0]
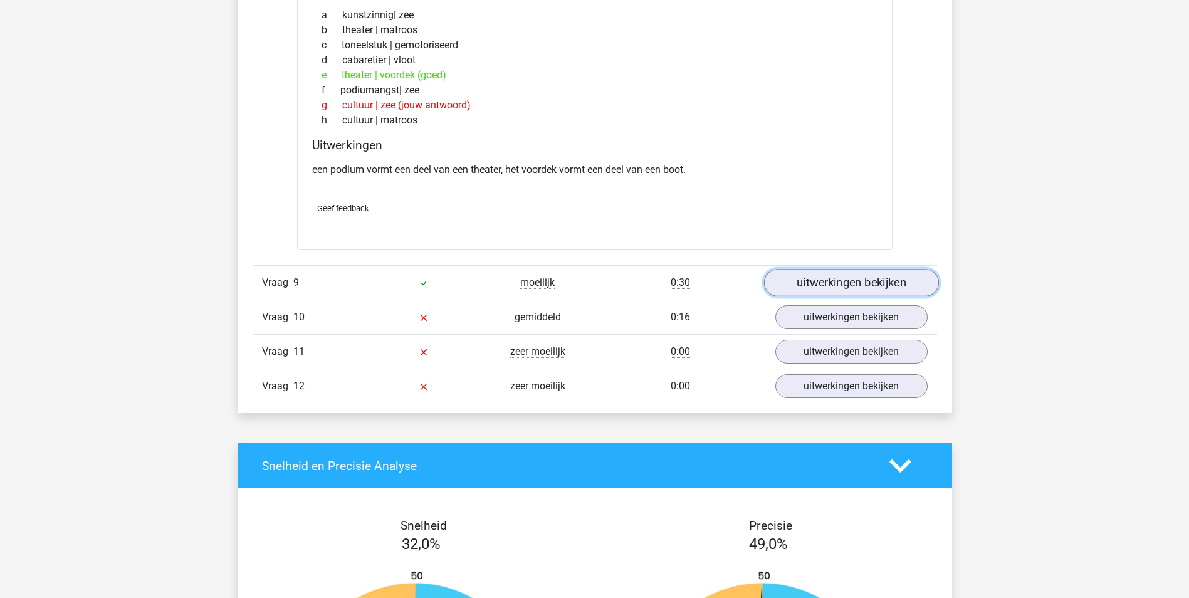
click at [865, 279] on link "uitwerkingen bekijken" at bounding box center [851, 284] width 175 height 28
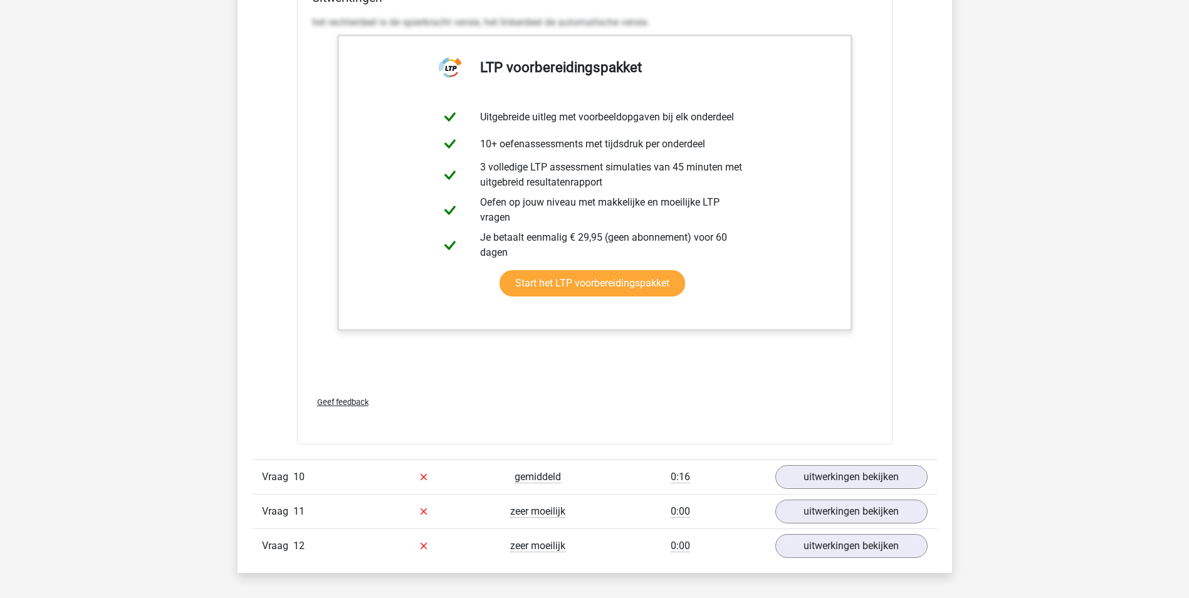
scroll to position [7148, 0]
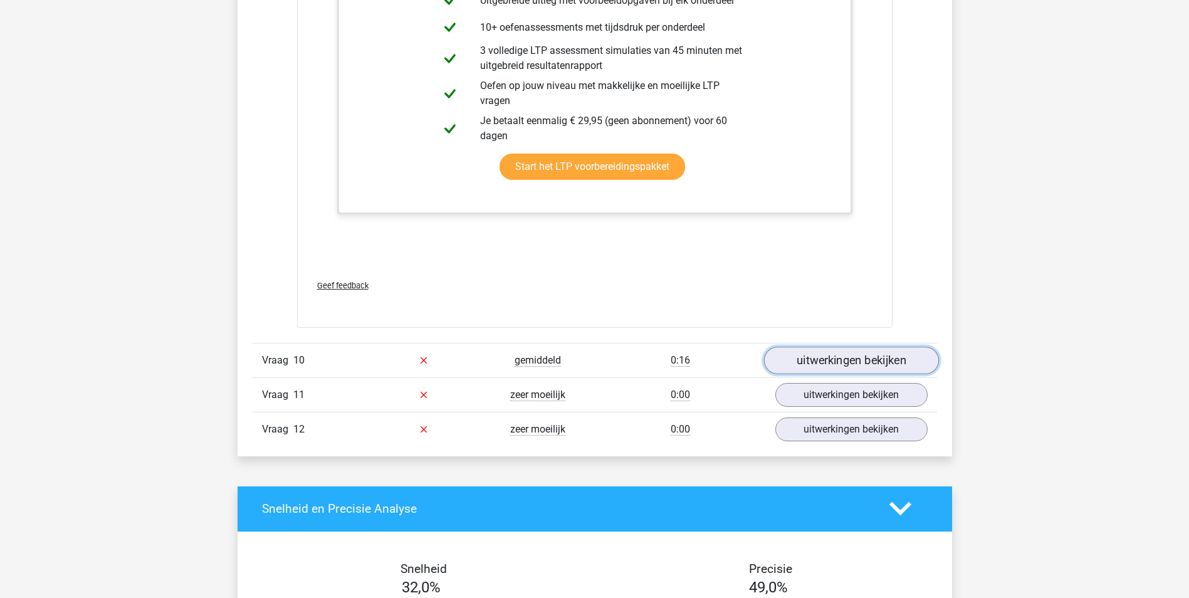
click at [856, 354] on link "uitwerkingen bekijken" at bounding box center [851, 361] width 175 height 28
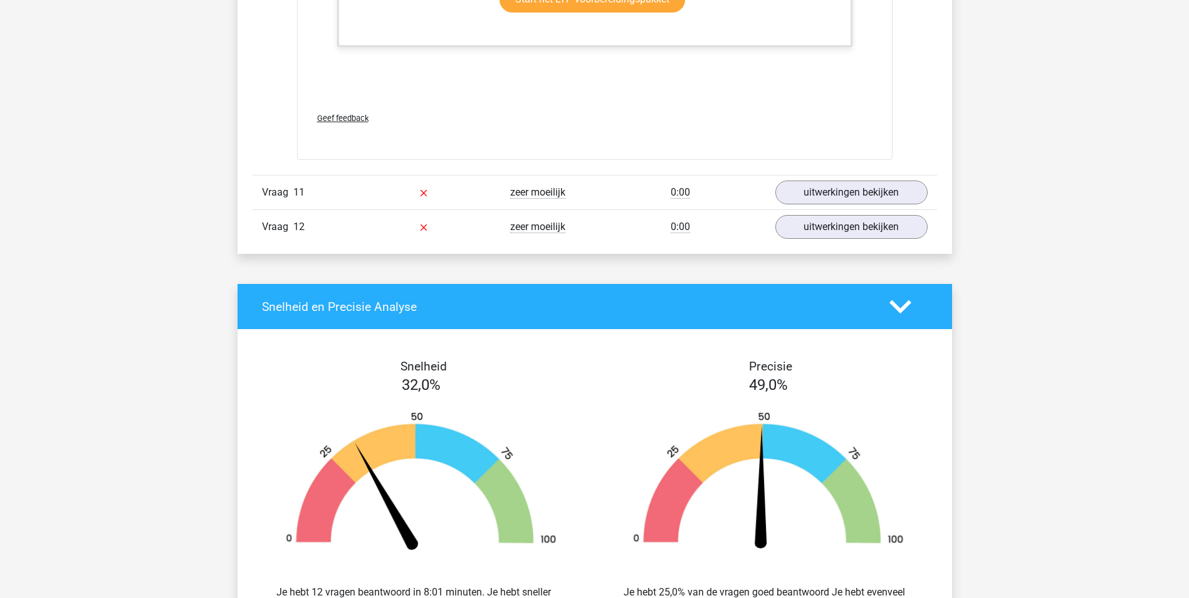
scroll to position [8652, 0]
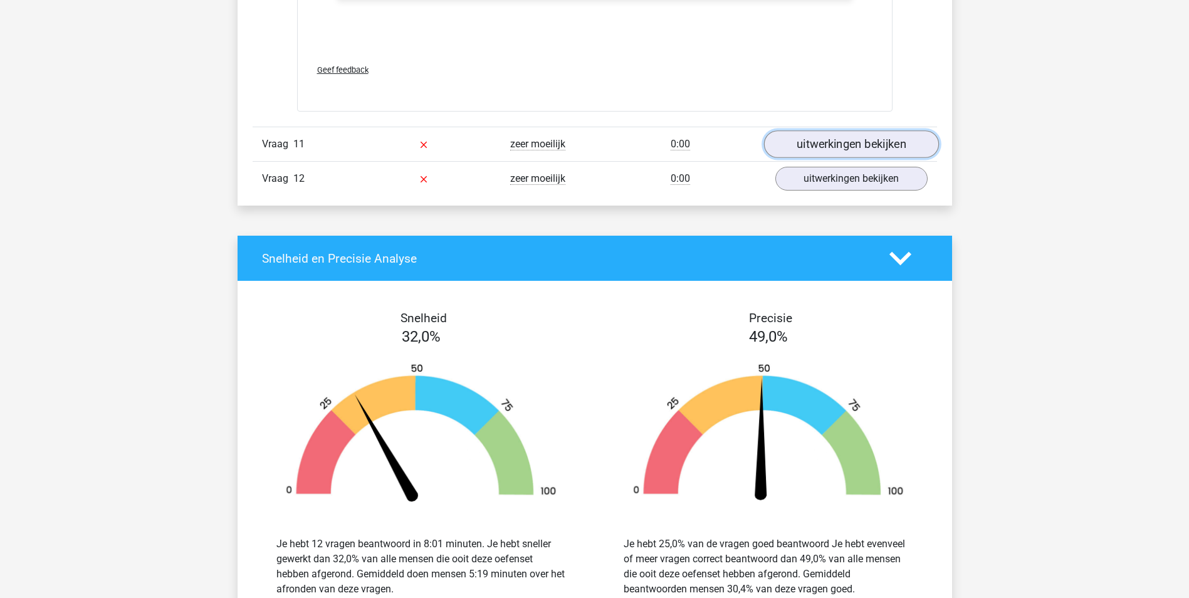
click at [875, 142] on link "uitwerkingen bekijken" at bounding box center [851, 144] width 175 height 28
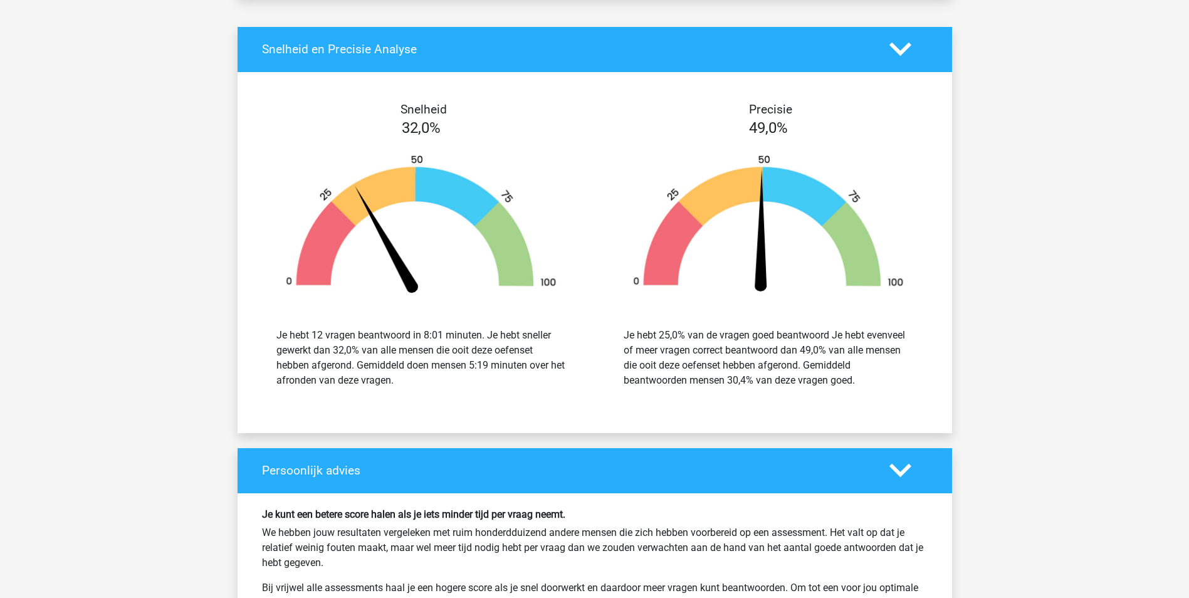
scroll to position [9906, 0]
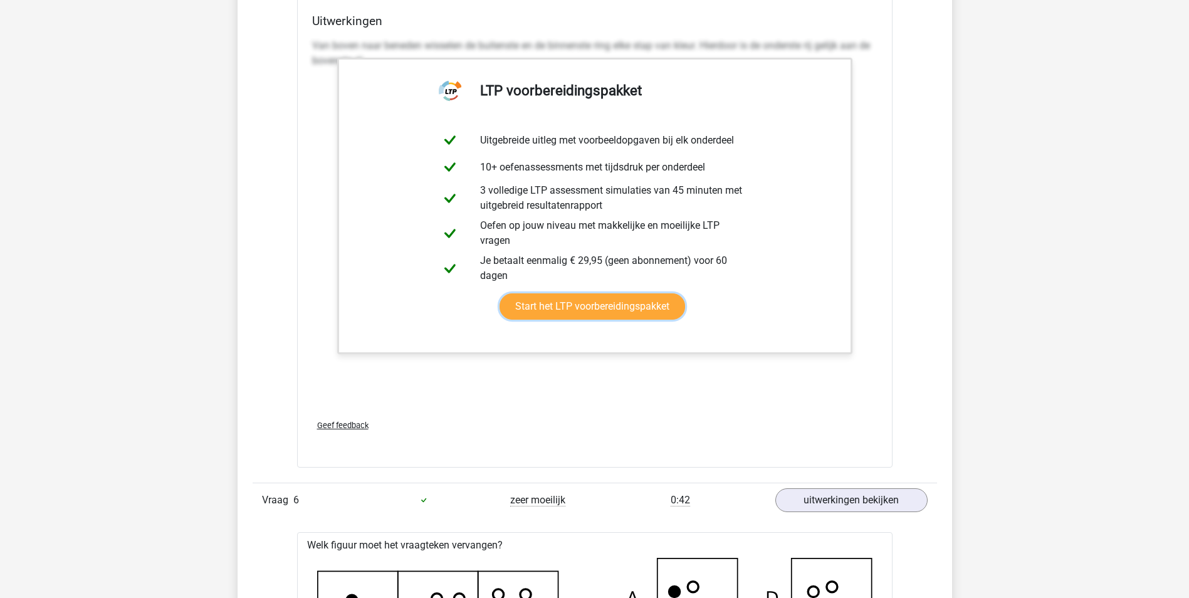
drag, startPoint x: 566, startPoint y: 120, endPoint x: 517, endPoint y: 69, distance: 70.5
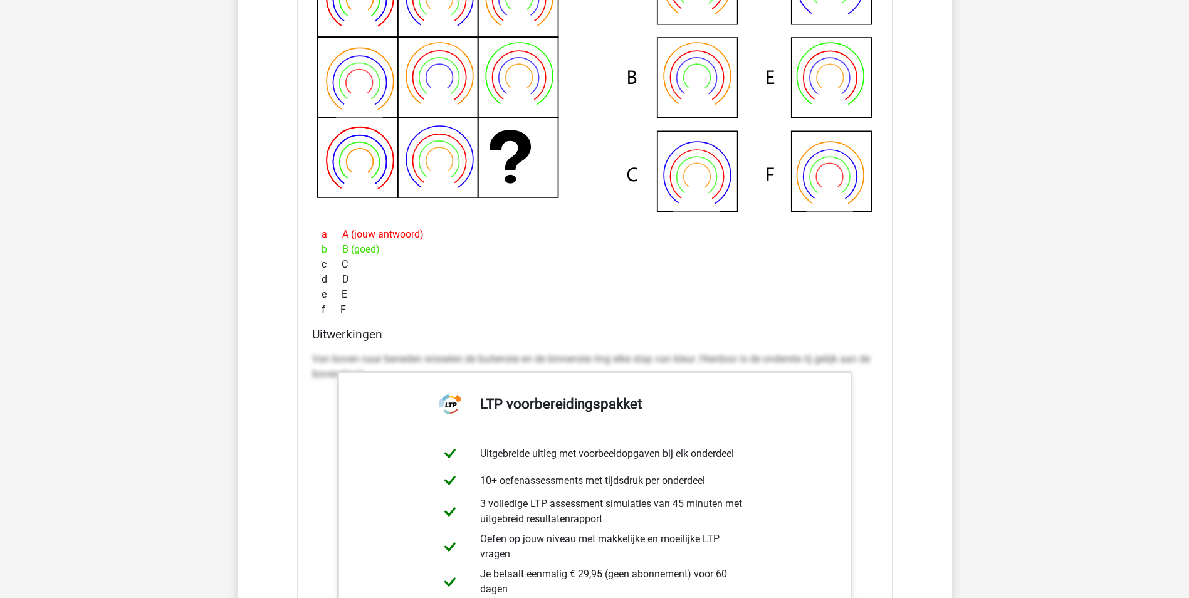
scroll to position [4264, 0]
